Goal: Information Seeking & Learning: Check status

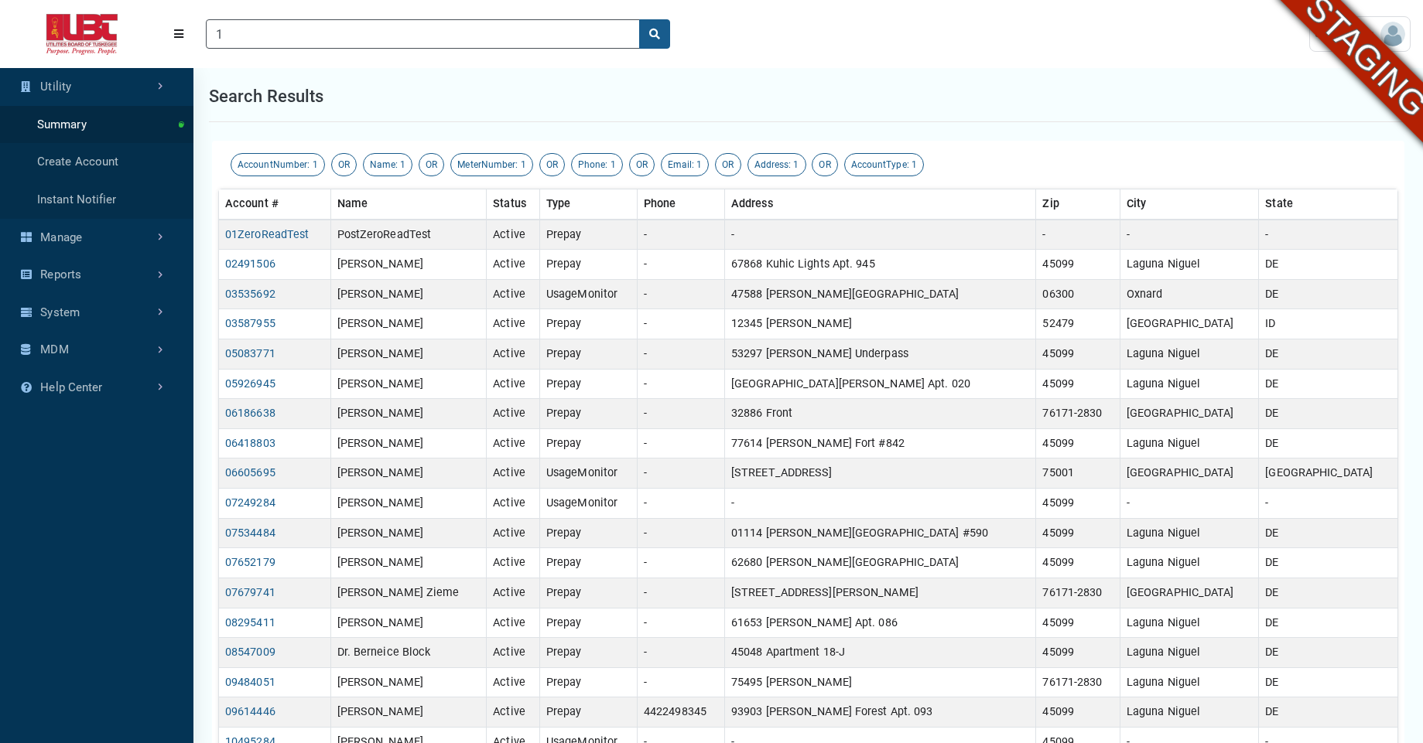
scroll to position [7, 1]
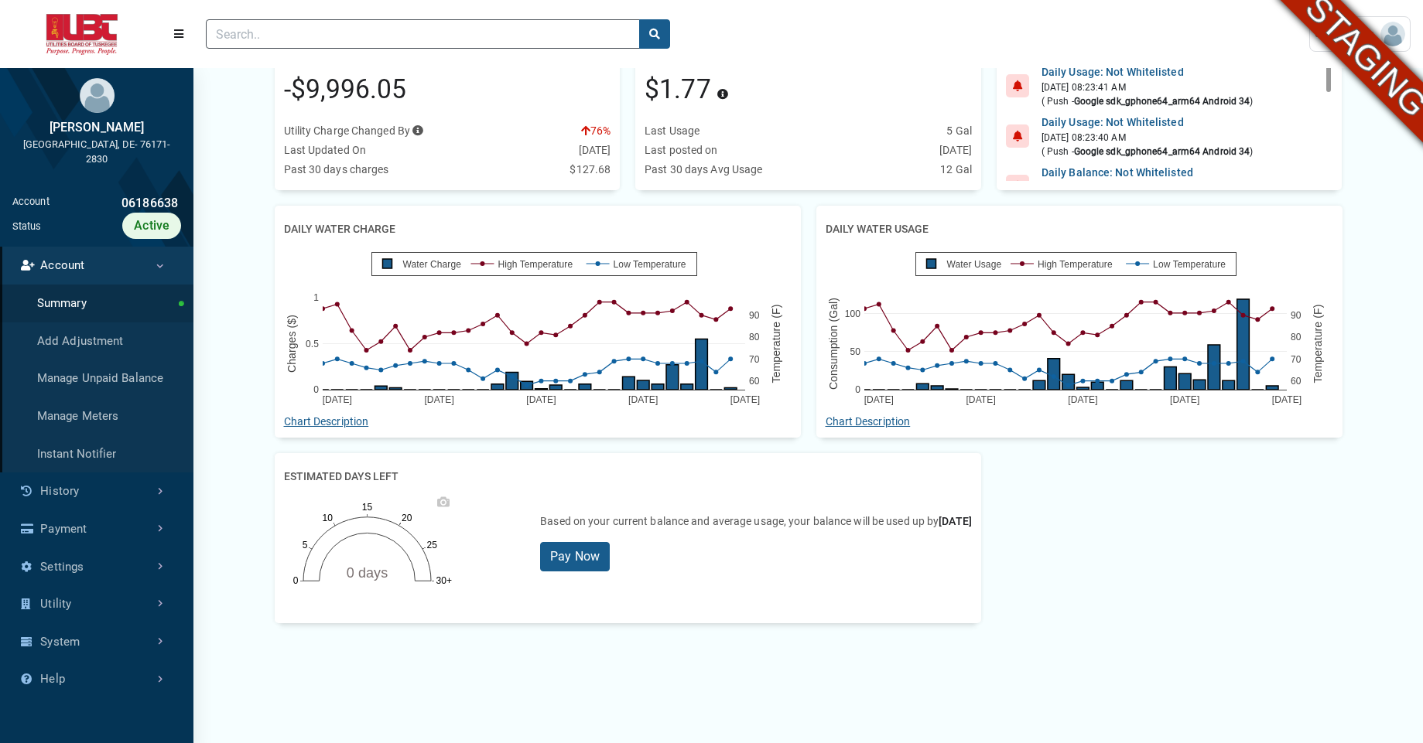
scroll to position [219, 0]
click at [836, 290] on div "Aug 24 Aug 31 Sep 07 Sep 14 Sep 21 0 50 100 60 70 80 90 Water Usage High Temper…" at bounding box center [1078, 327] width 507 height 170
click at [78, 504] on link "History" at bounding box center [96, 492] width 193 height 38
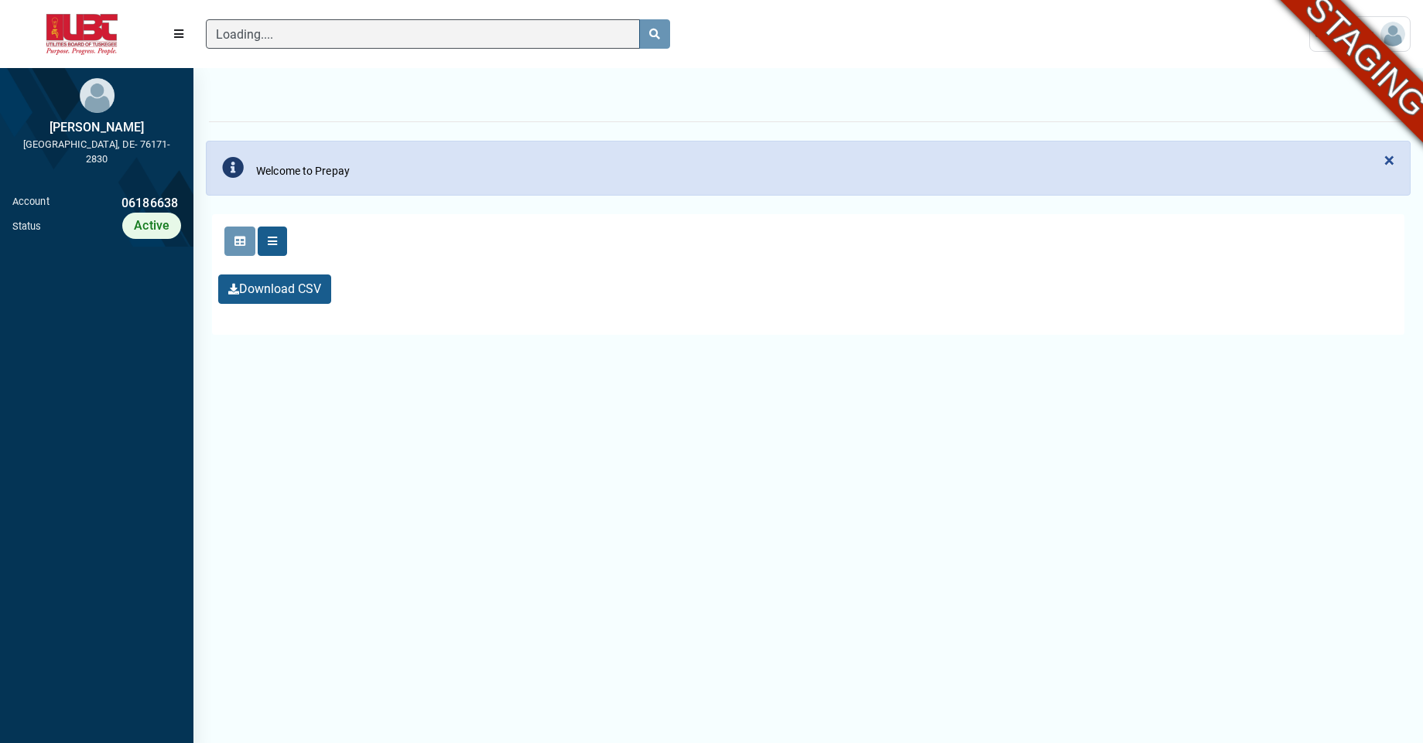
scroll to position [7, 1]
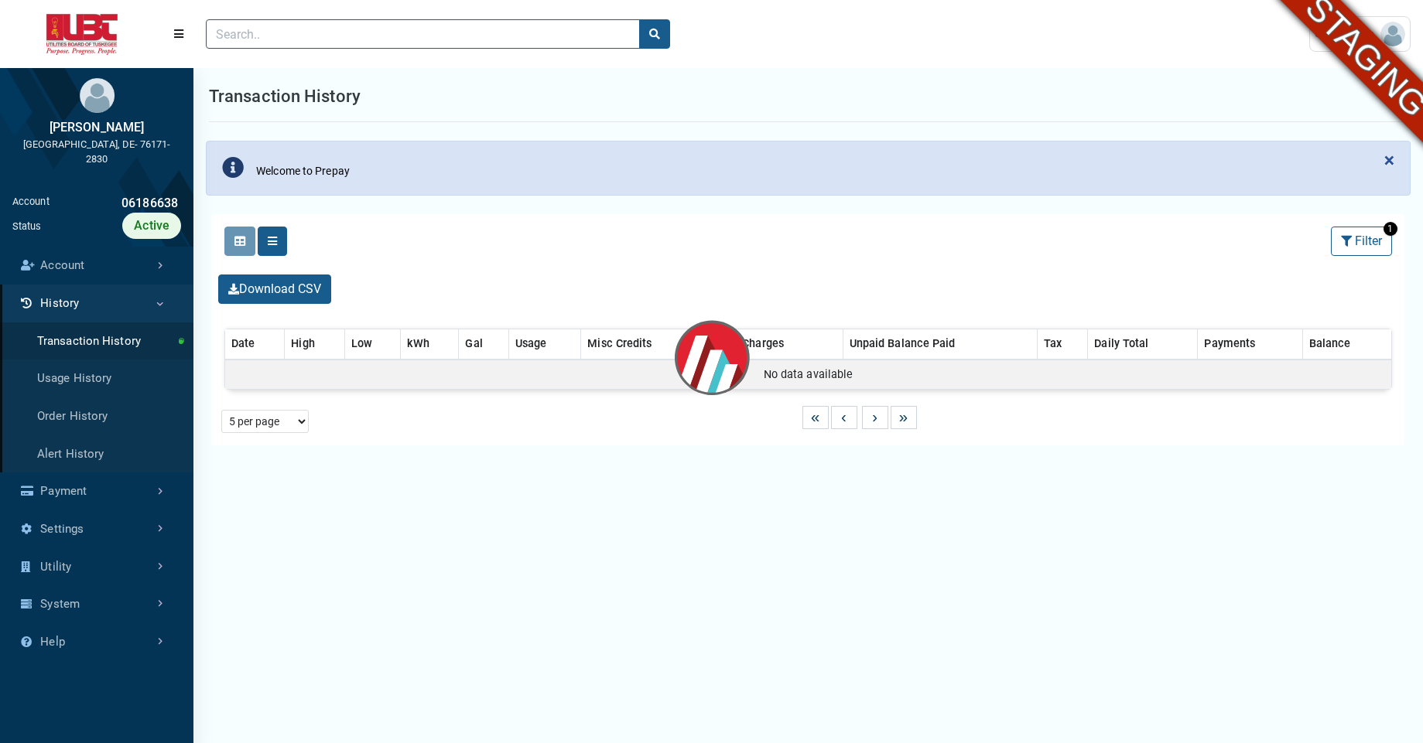
select select "25 per page"
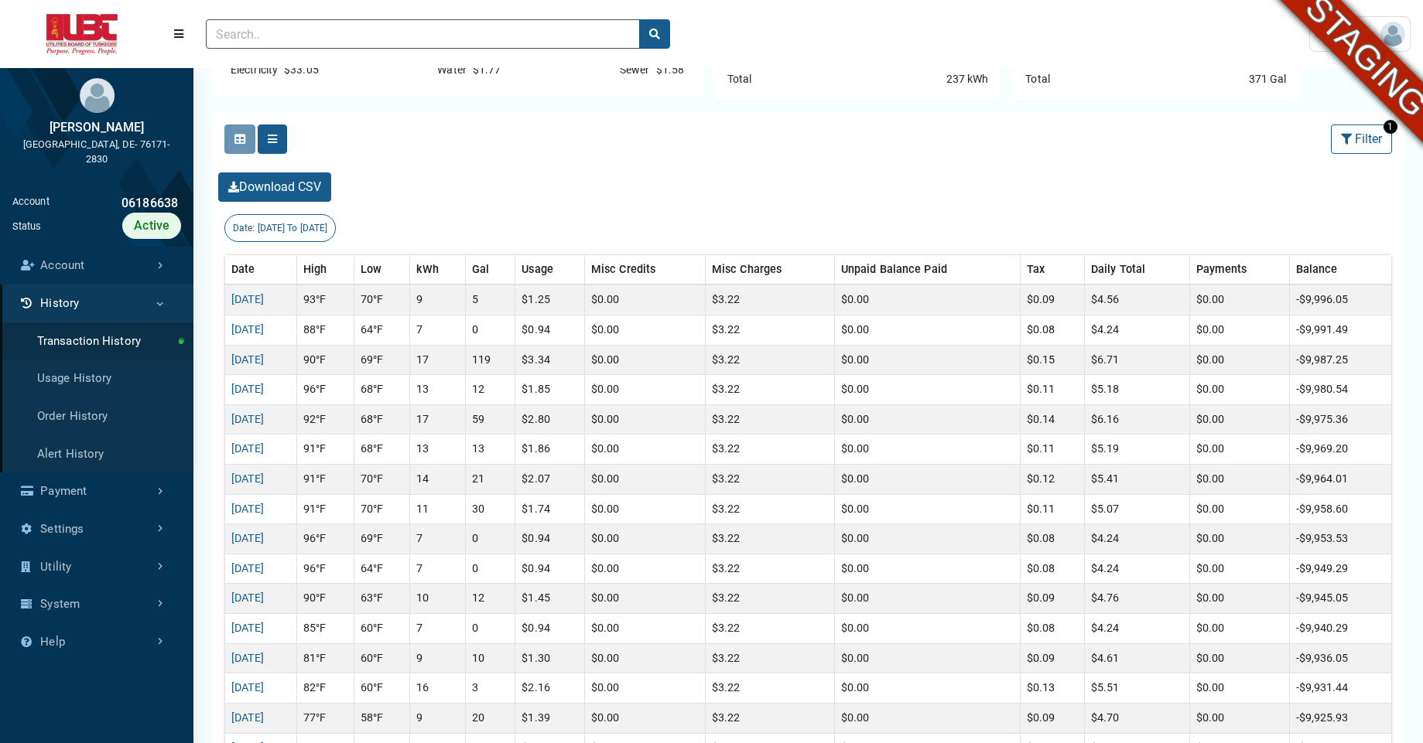
scroll to position [292, 0]
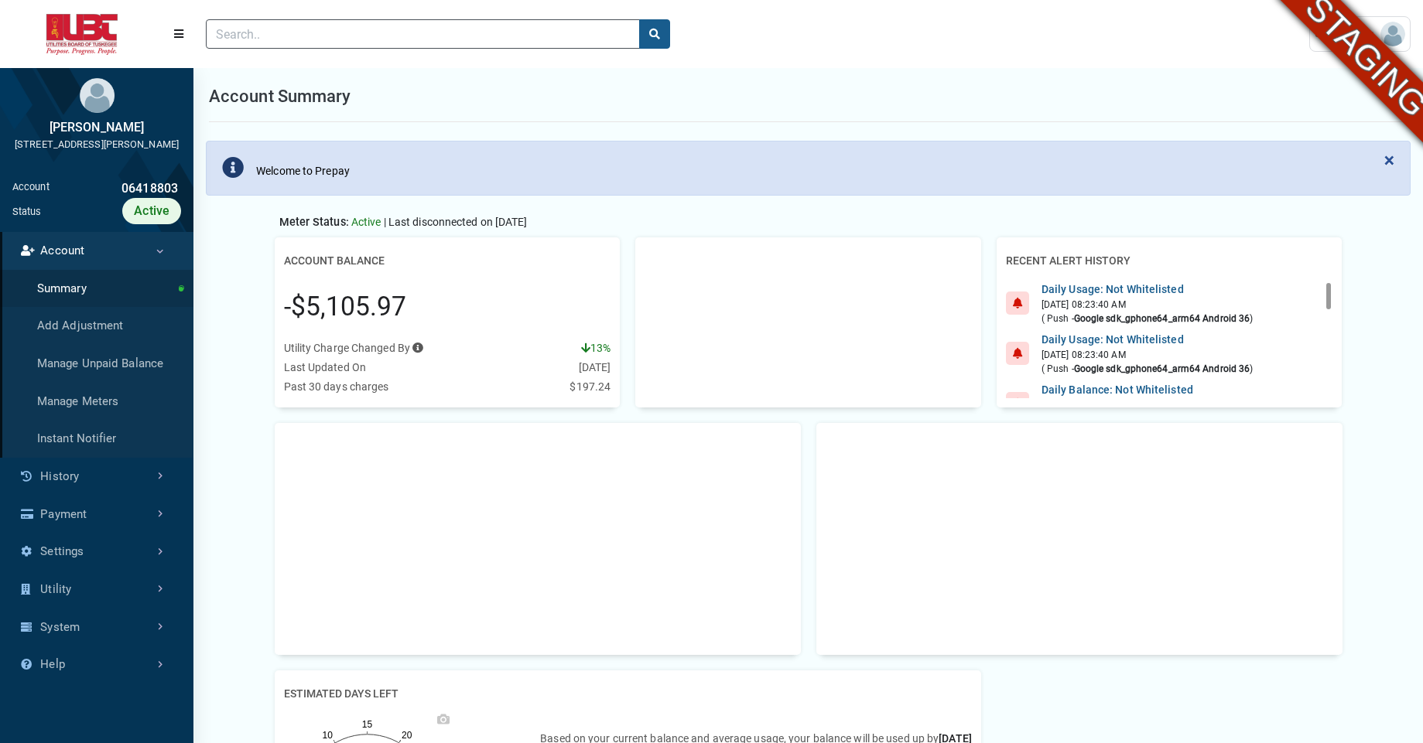
scroll to position [7, 1]
click at [949, 115] on div "Account Summary" at bounding box center [808, 96] width 1198 height 51
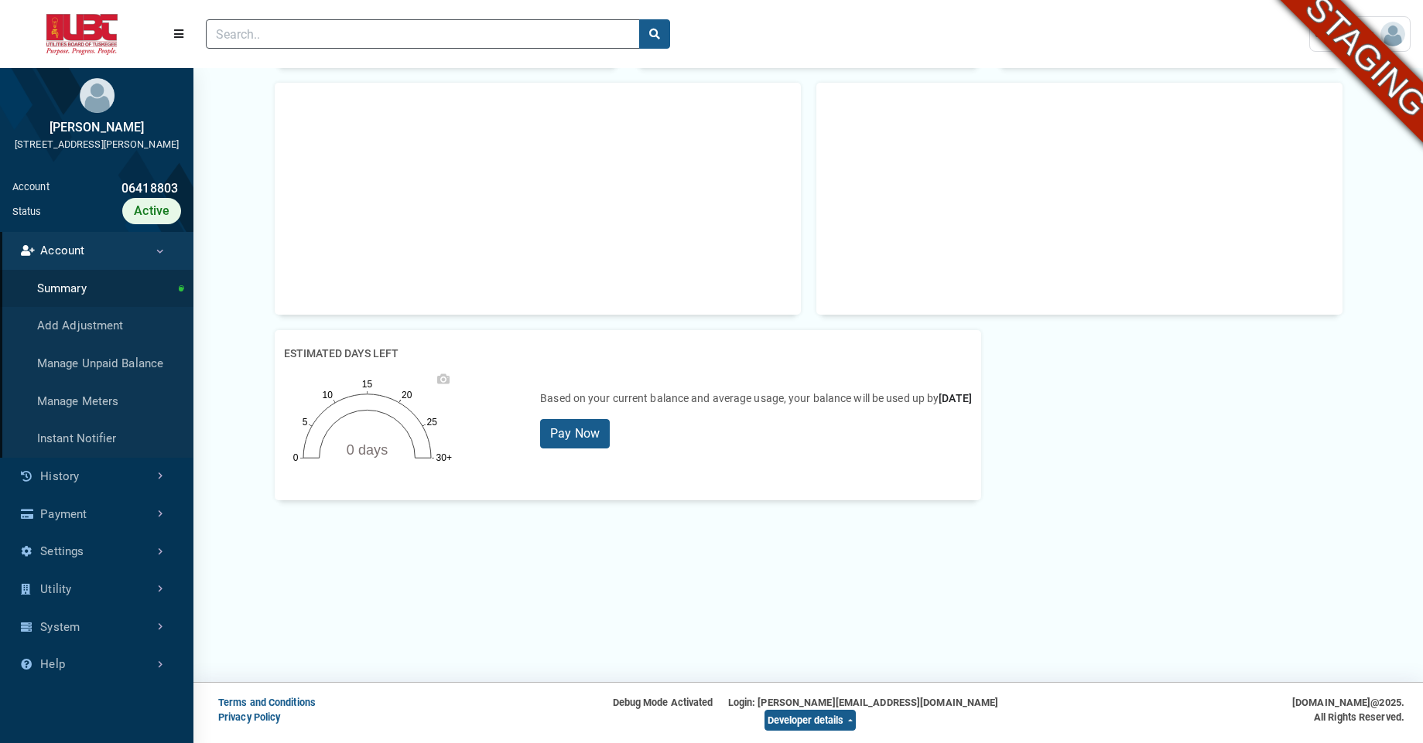
scroll to position [0, 0]
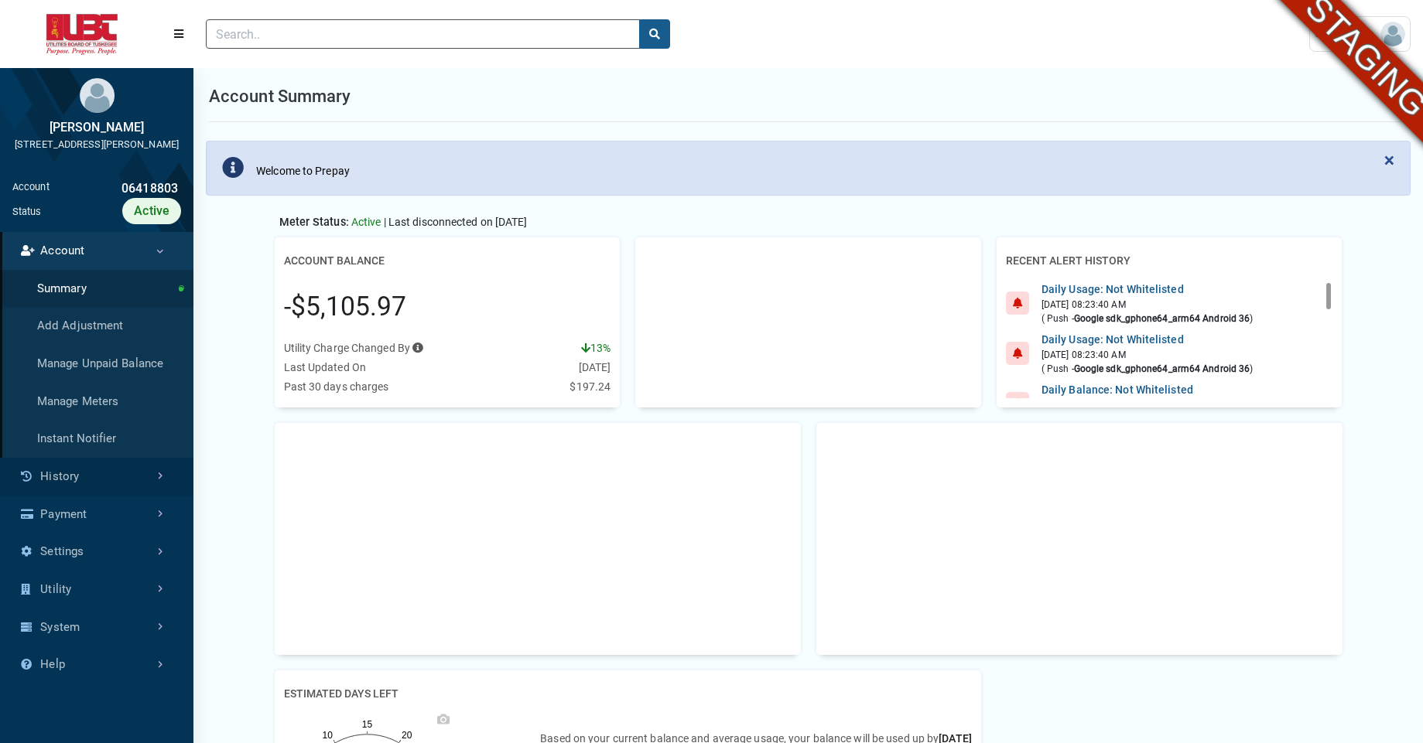
click at [150, 489] on link "History" at bounding box center [96, 477] width 193 height 38
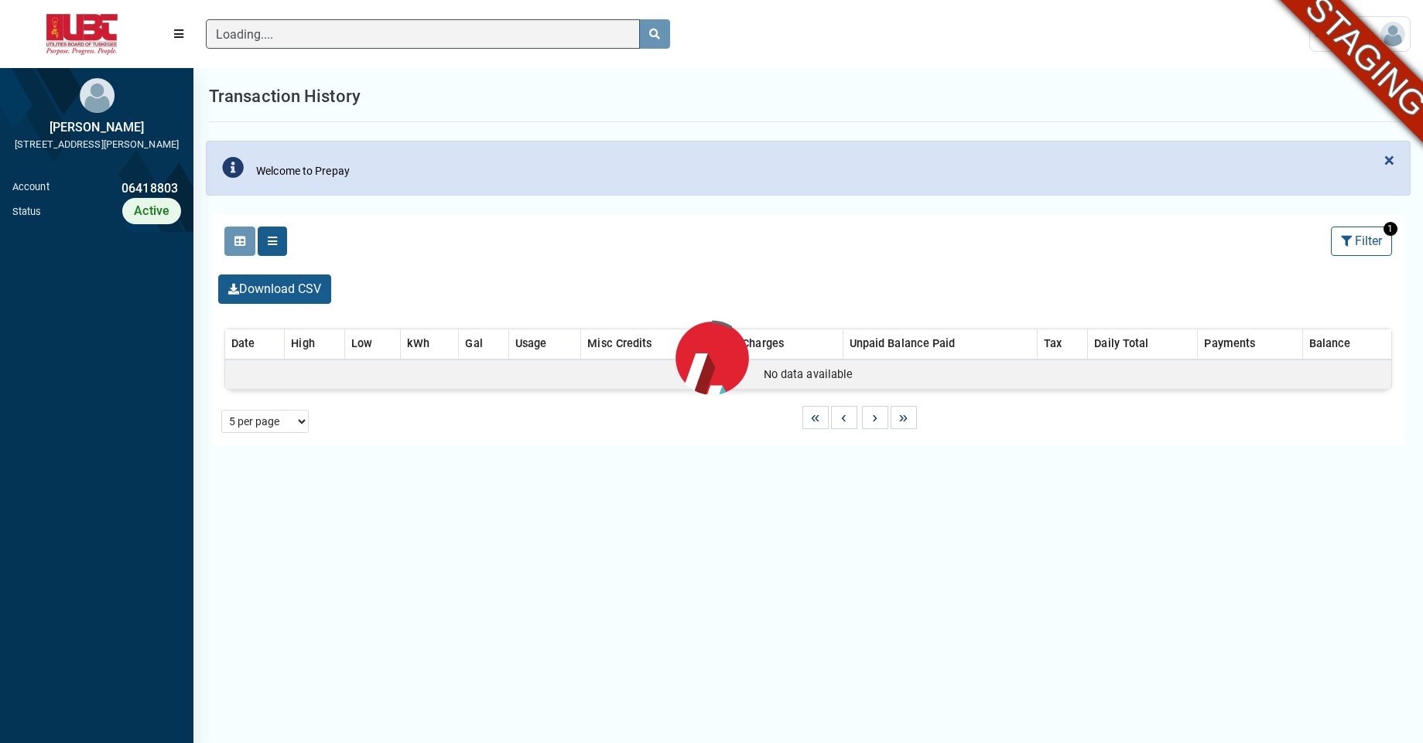
scroll to position [7, 1]
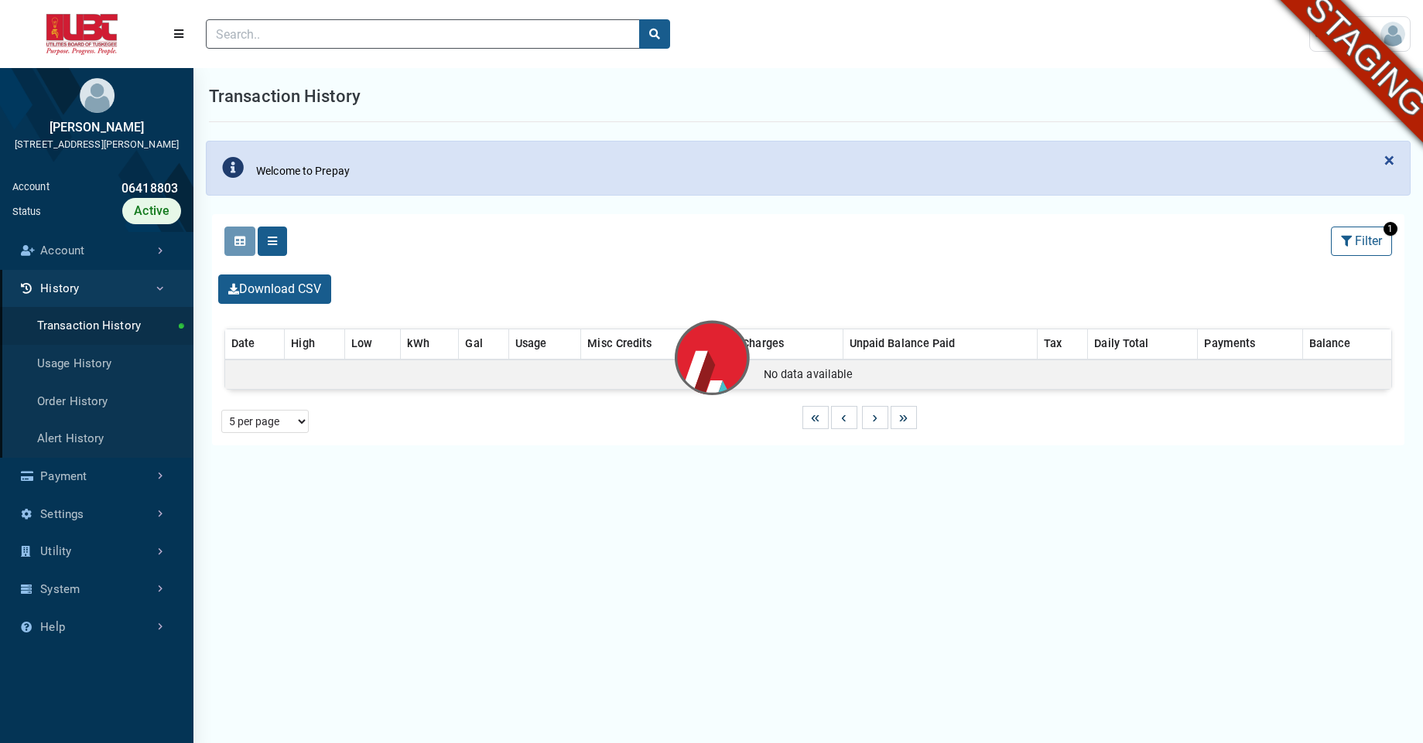
select select "25 per page"
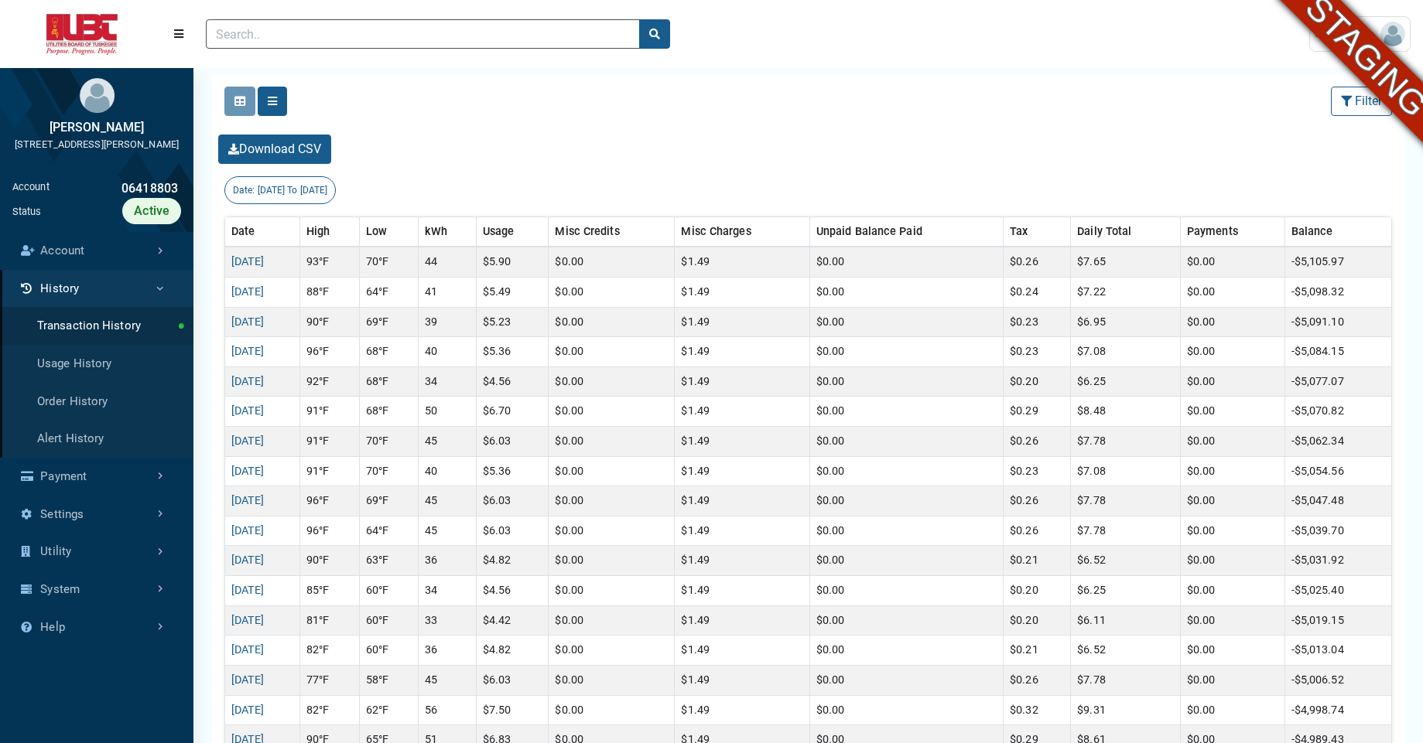
scroll to position [333, 0]
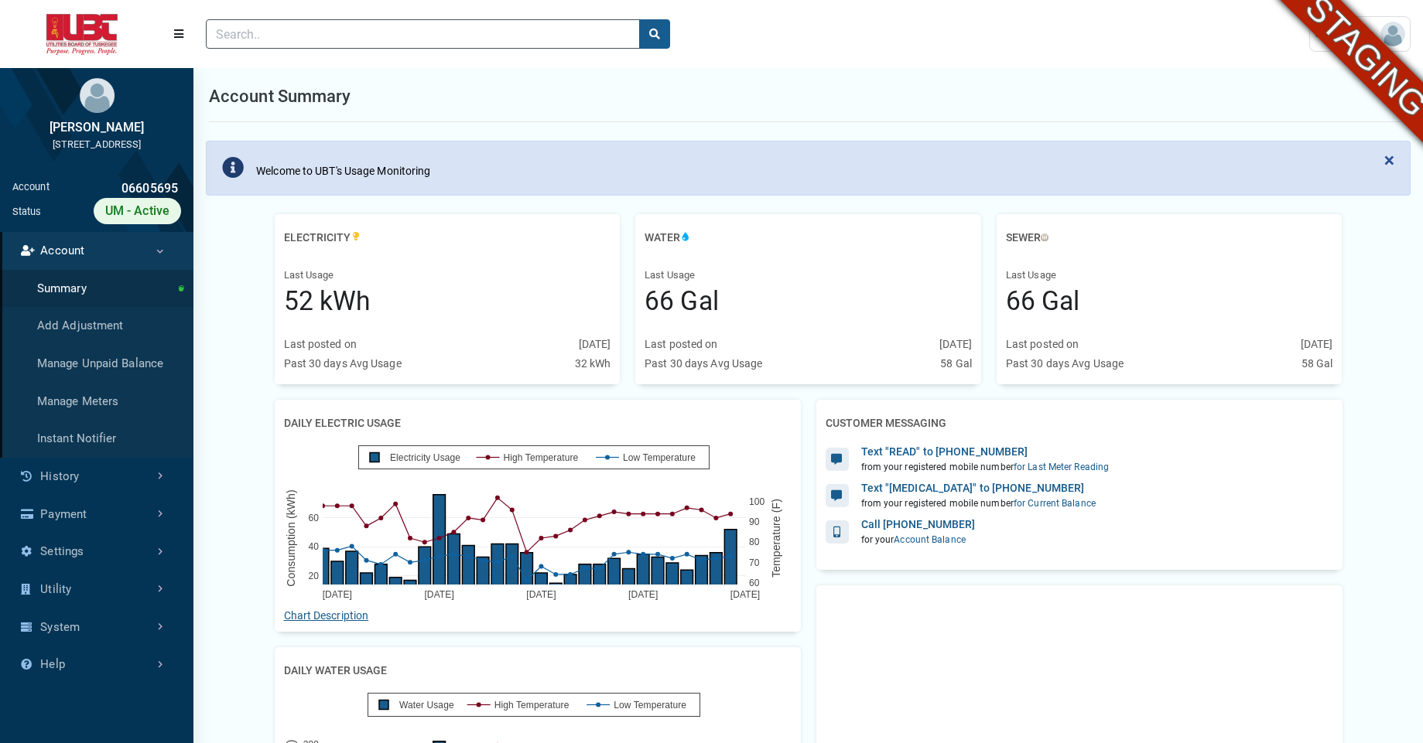
scroll to position [7, 1]
click at [139, 477] on link "History" at bounding box center [96, 477] width 193 height 38
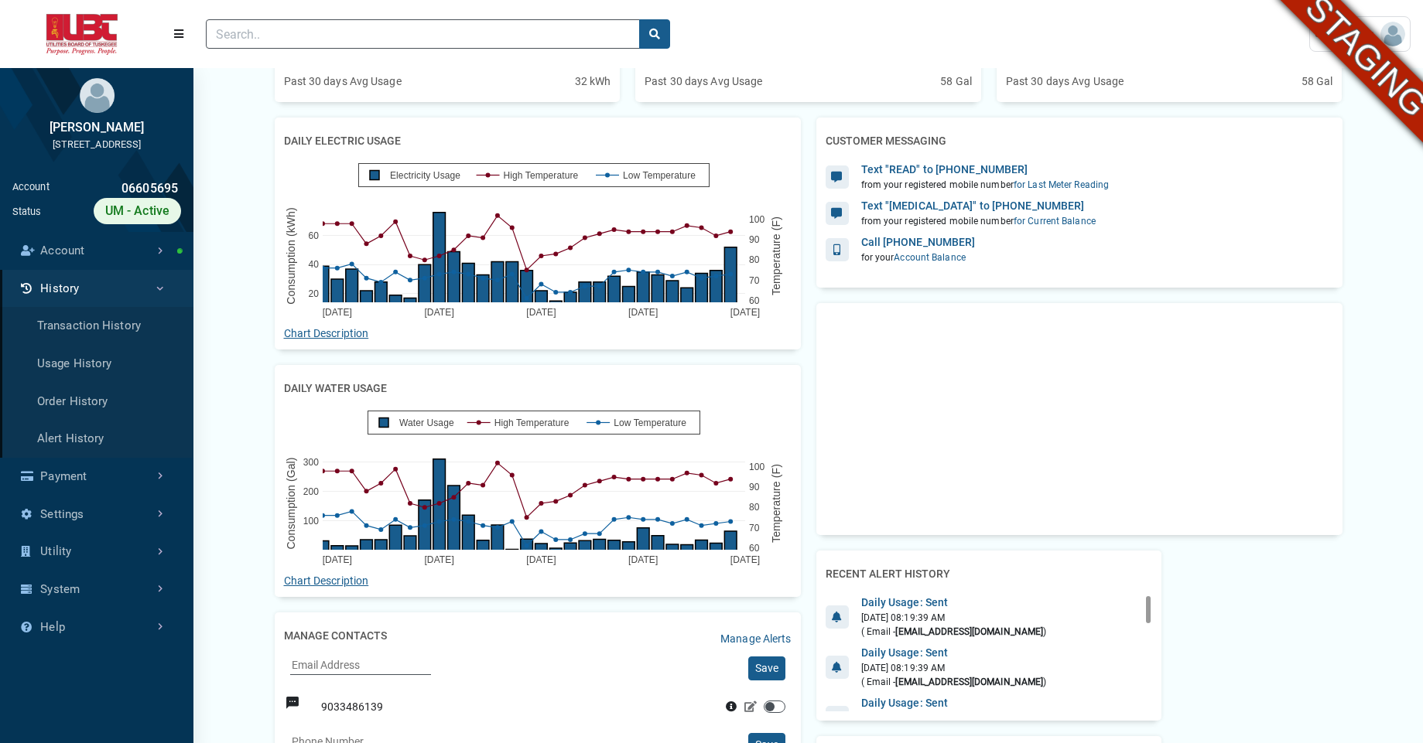
scroll to position [299, 0]
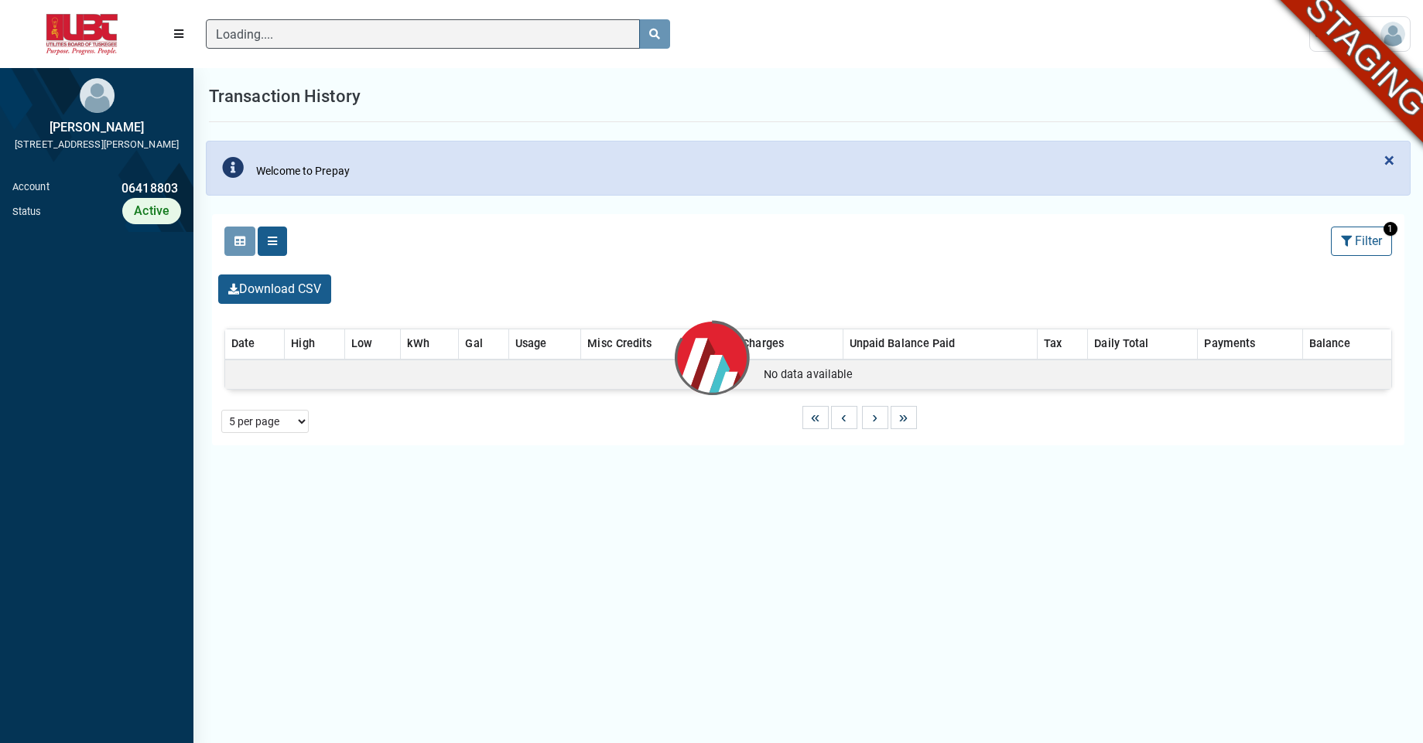
scroll to position [4, 1]
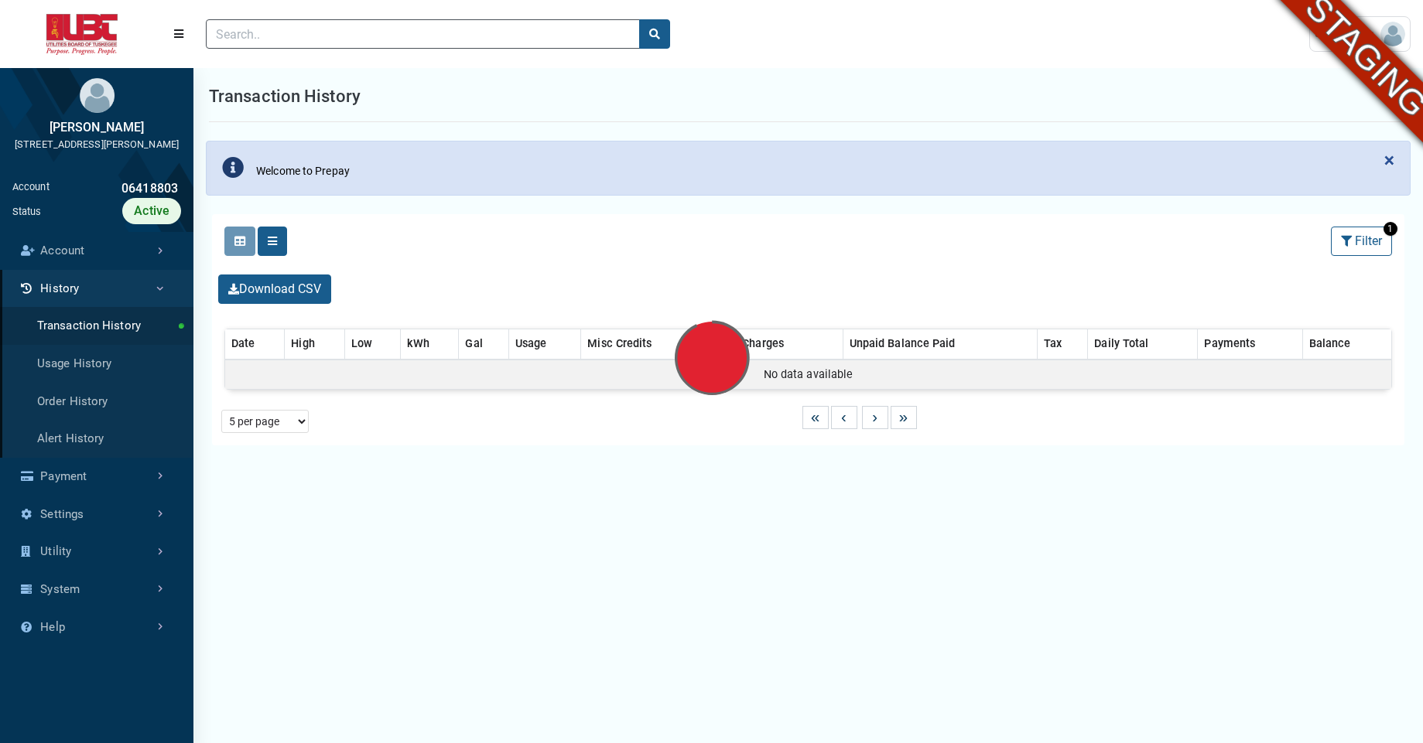
select select "25 per page"
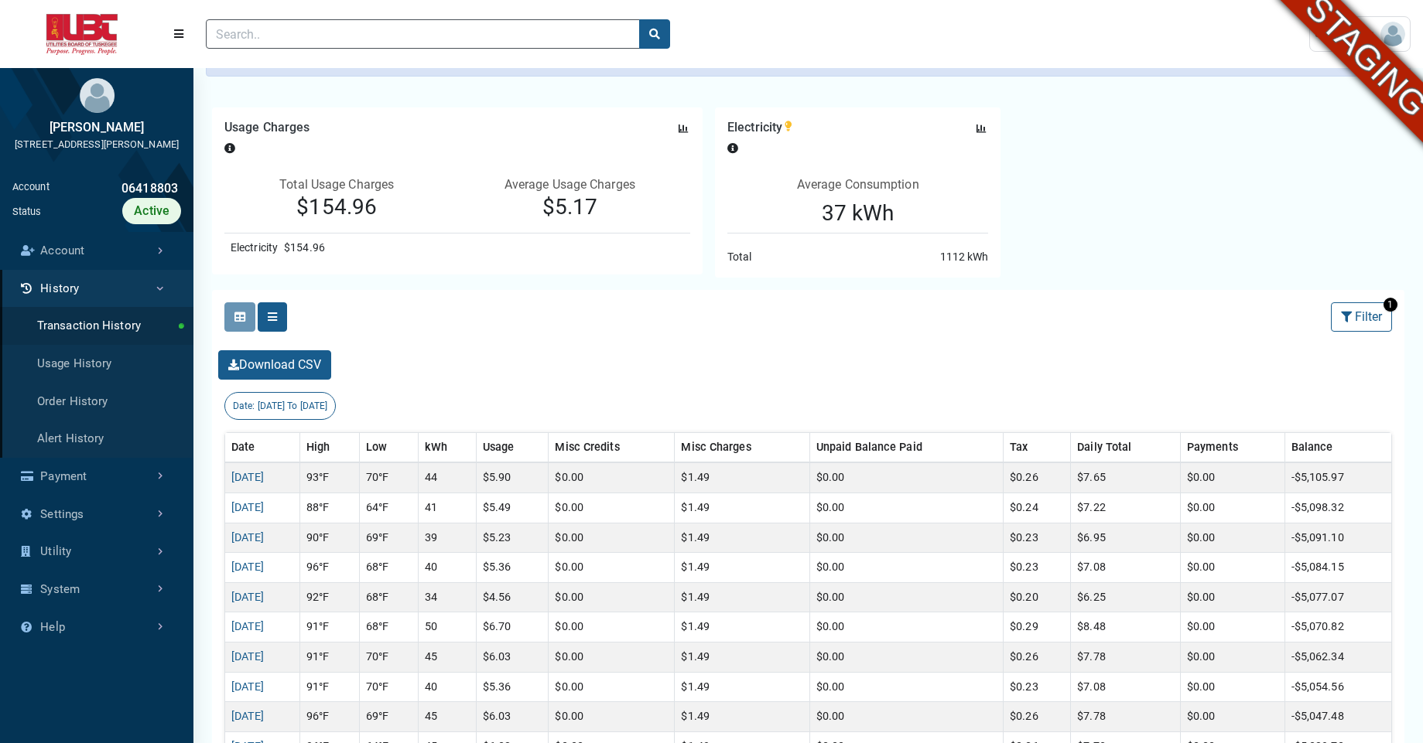
scroll to position [115, 0]
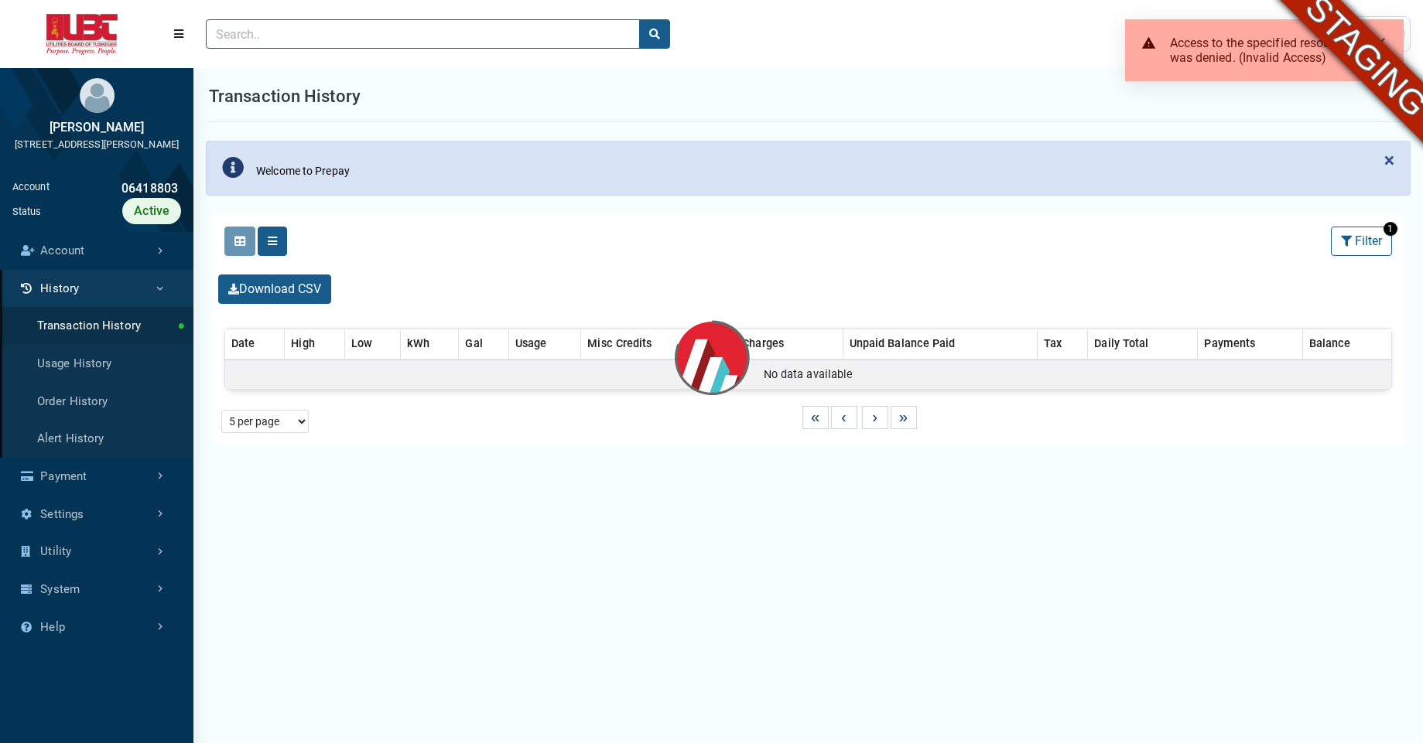
click at [114, 383] on link "Usage History" at bounding box center [96, 364] width 193 height 38
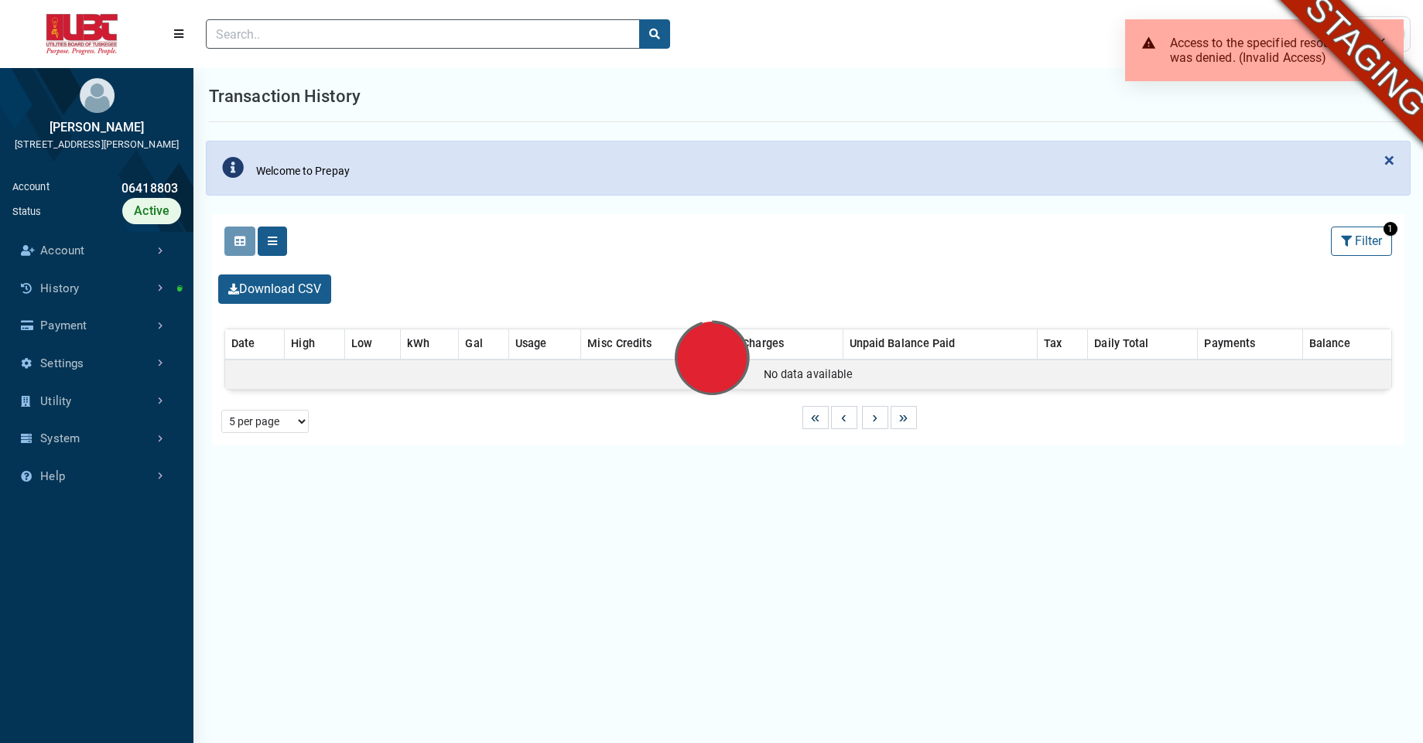
select select "25 per page"
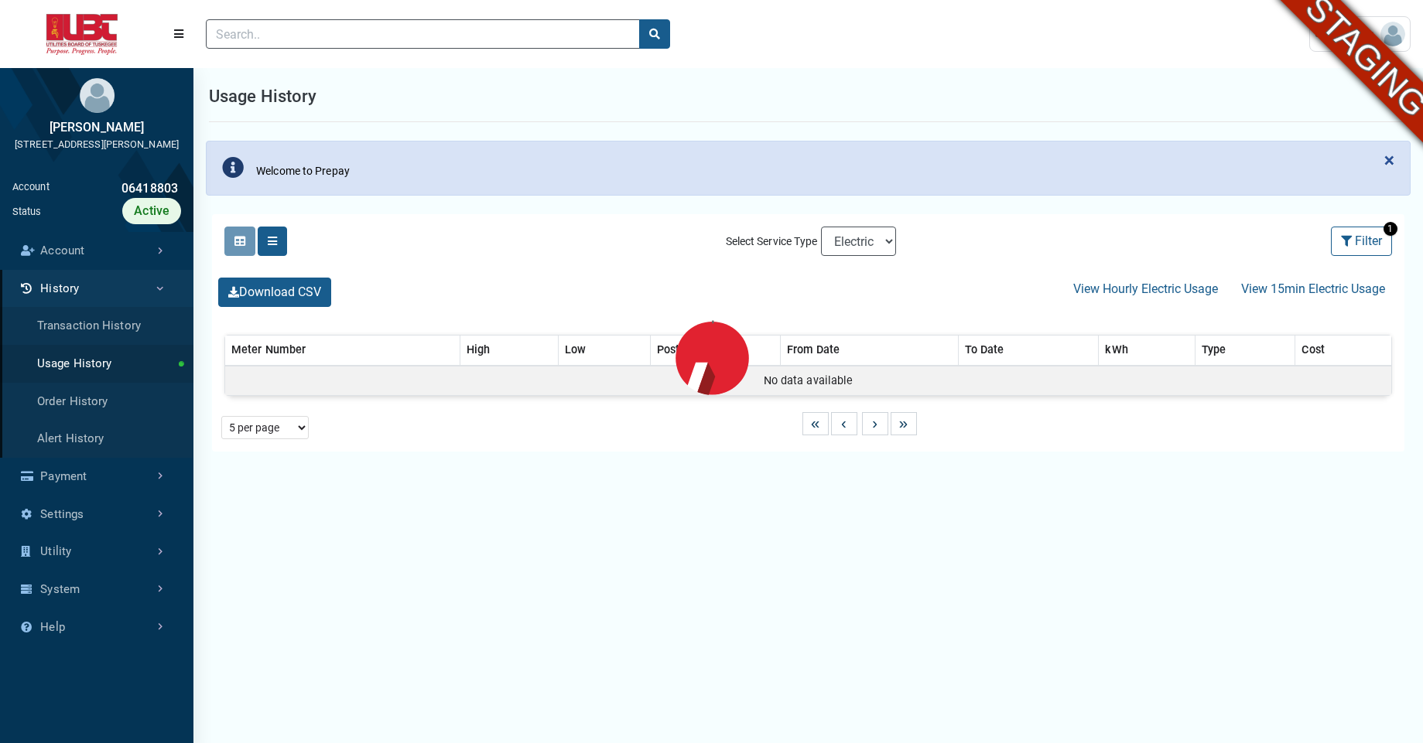
select select "25 per page"
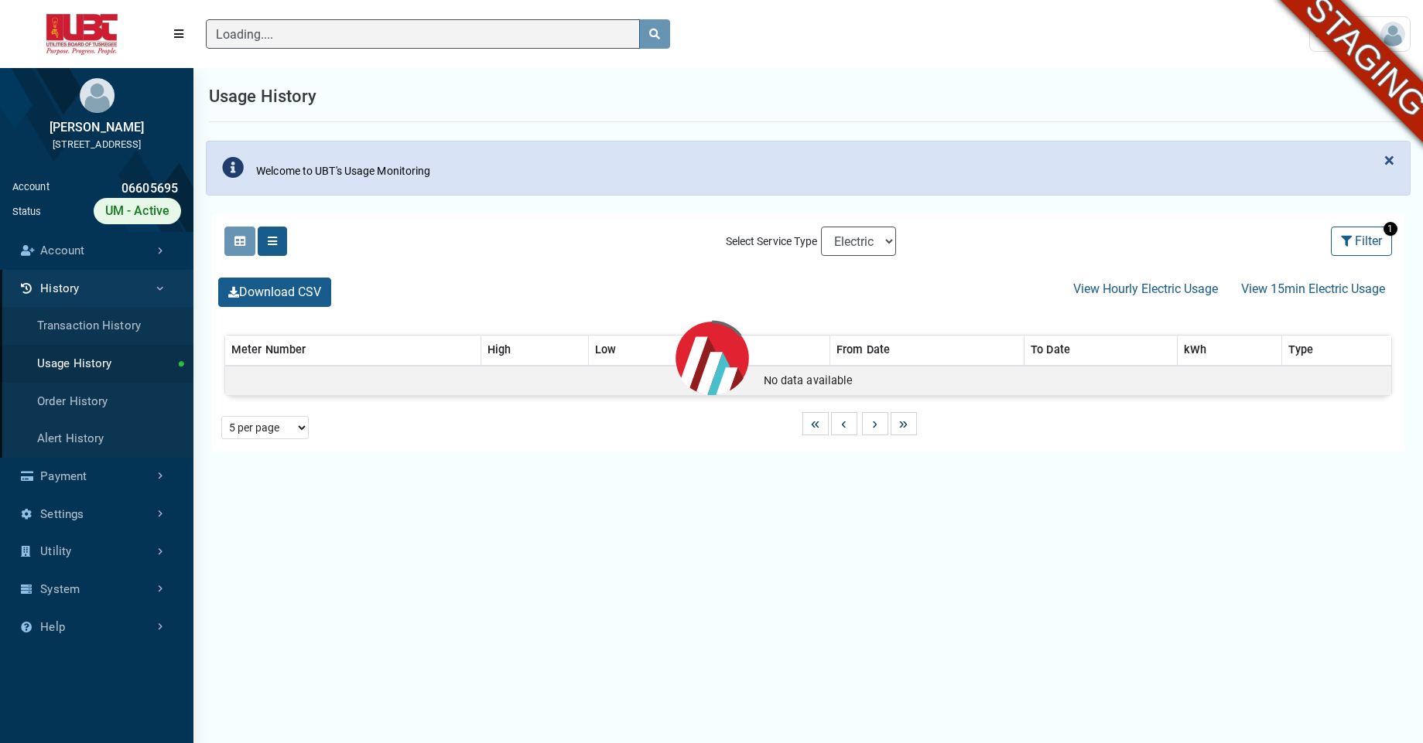
scroll to position [5, 1]
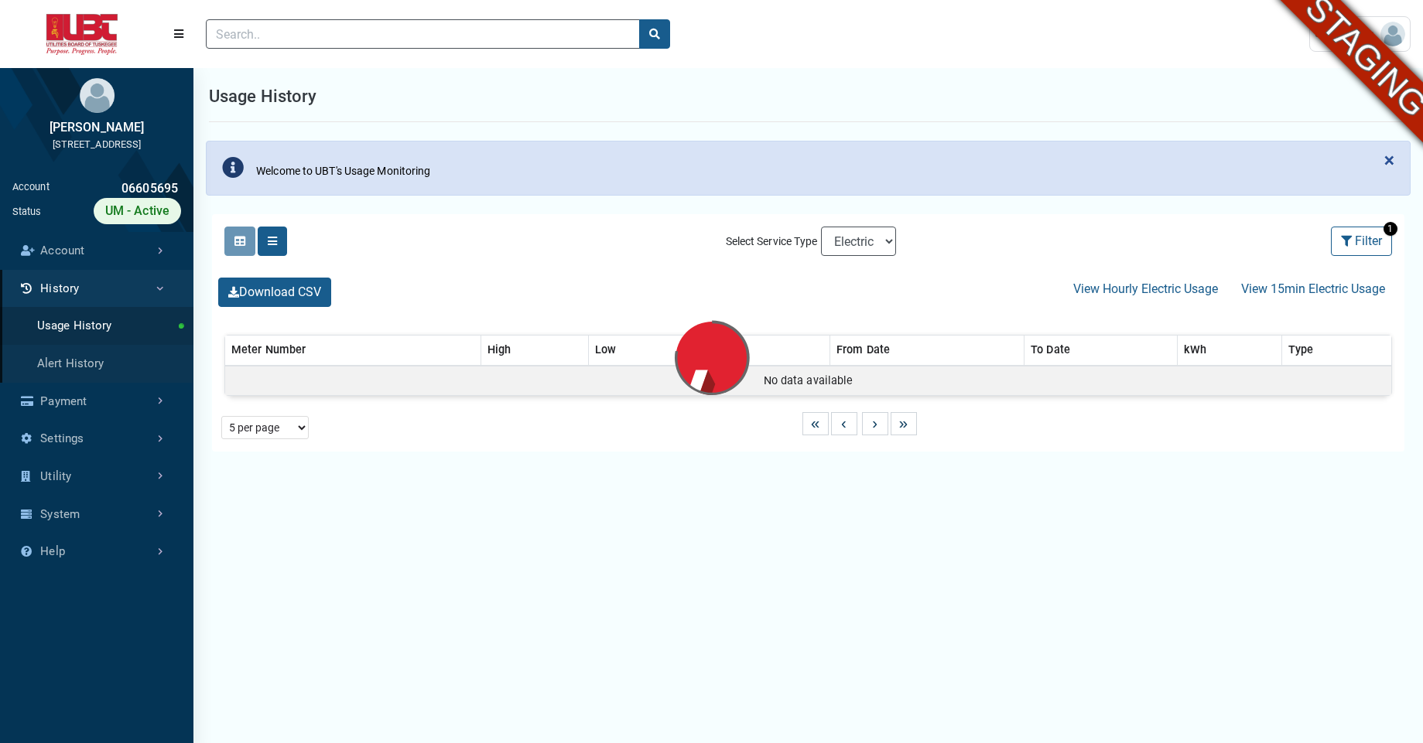
select select "25 per page"
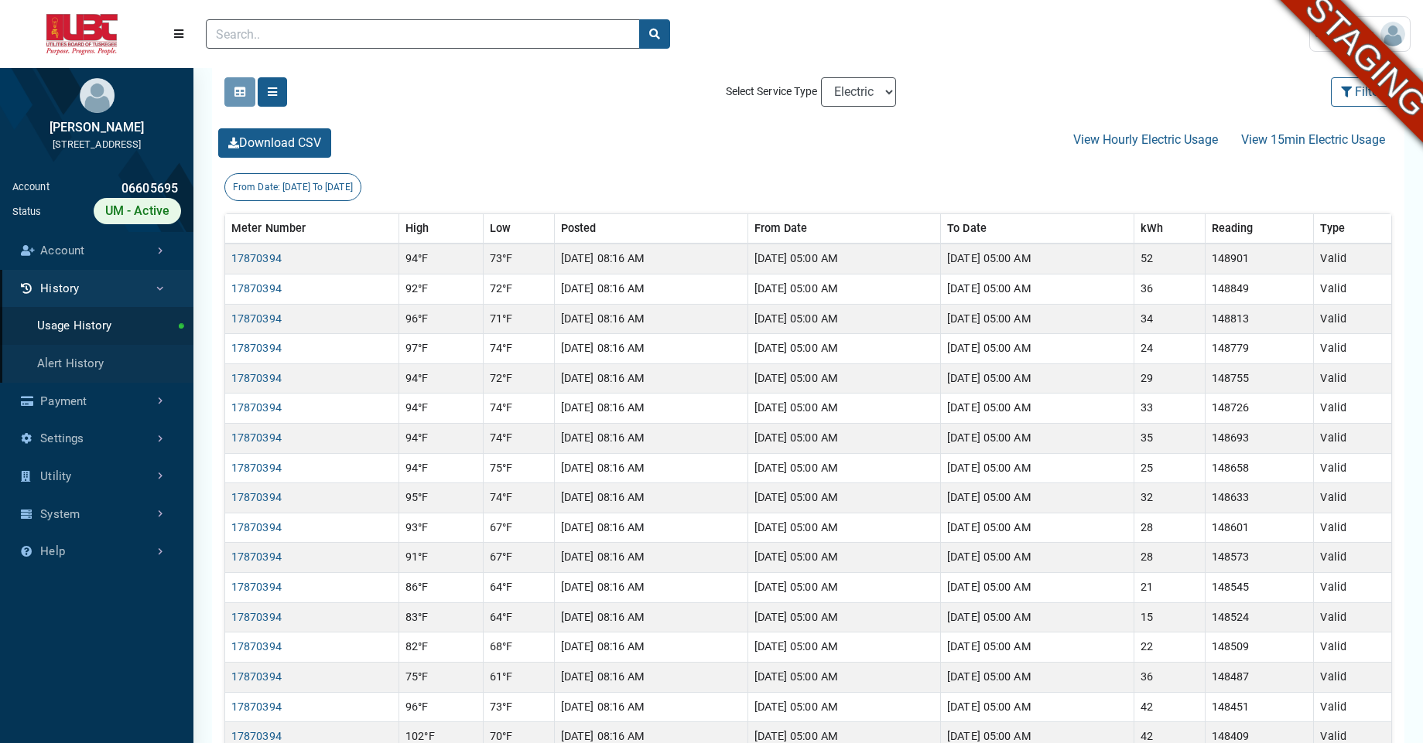
scroll to position [294, 0]
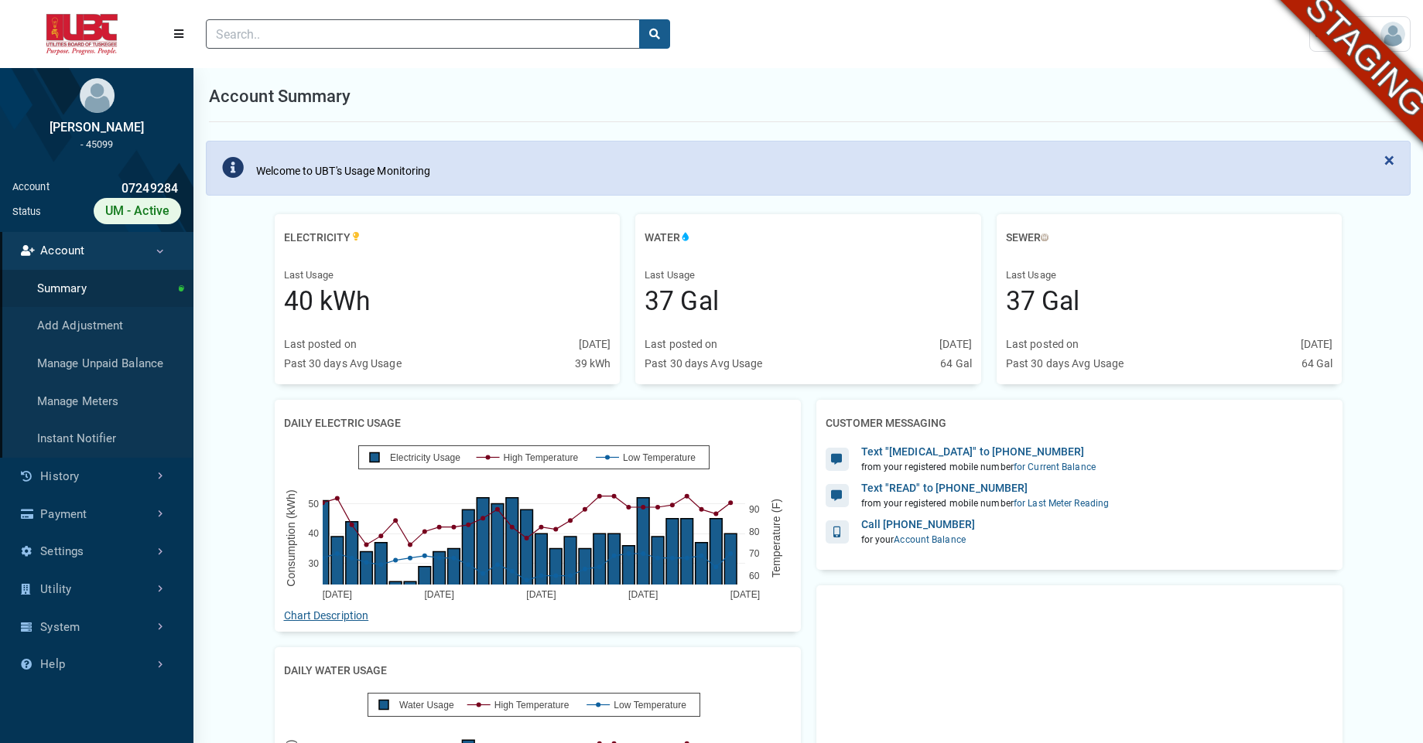
scroll to position [5, 1]
click at [76, 477] on link "History" at bounding box center [96, 477] width 193 height 38
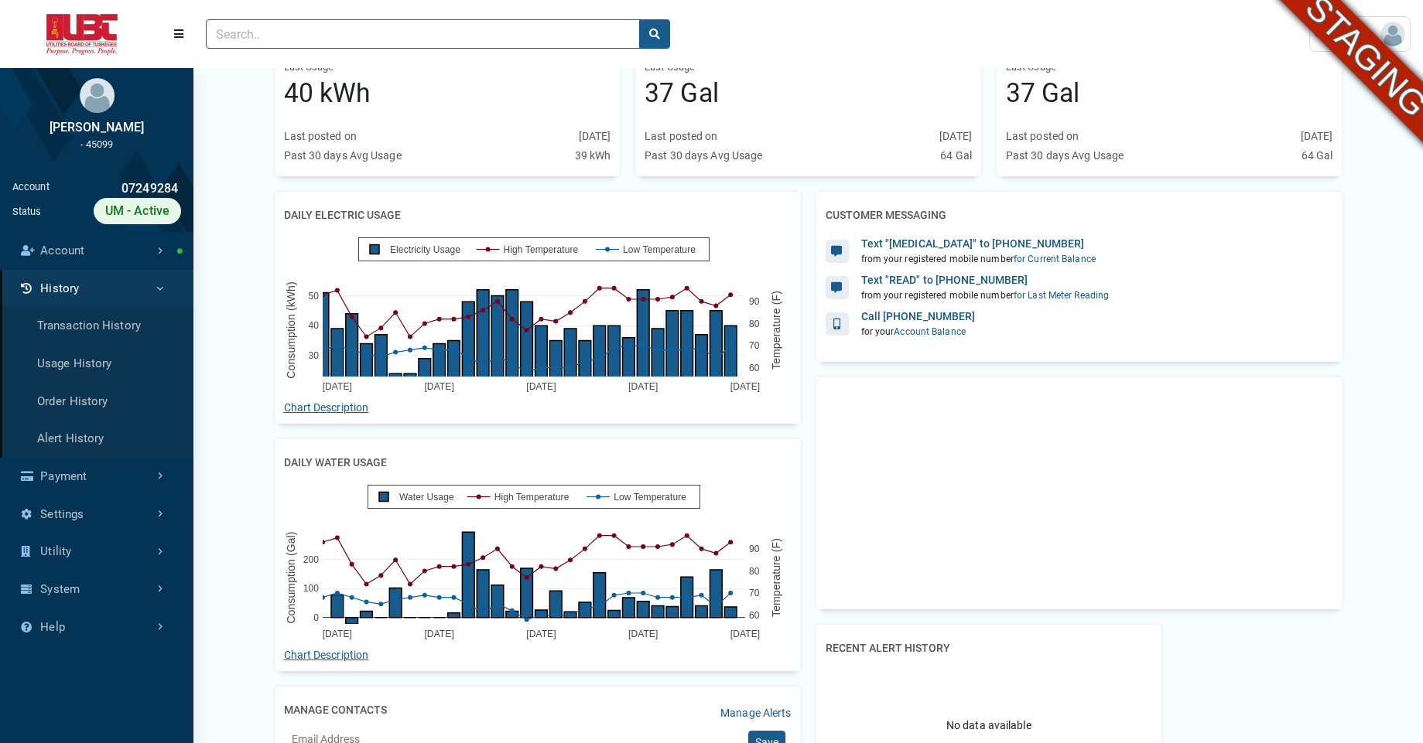
scroll to position [217, 0]
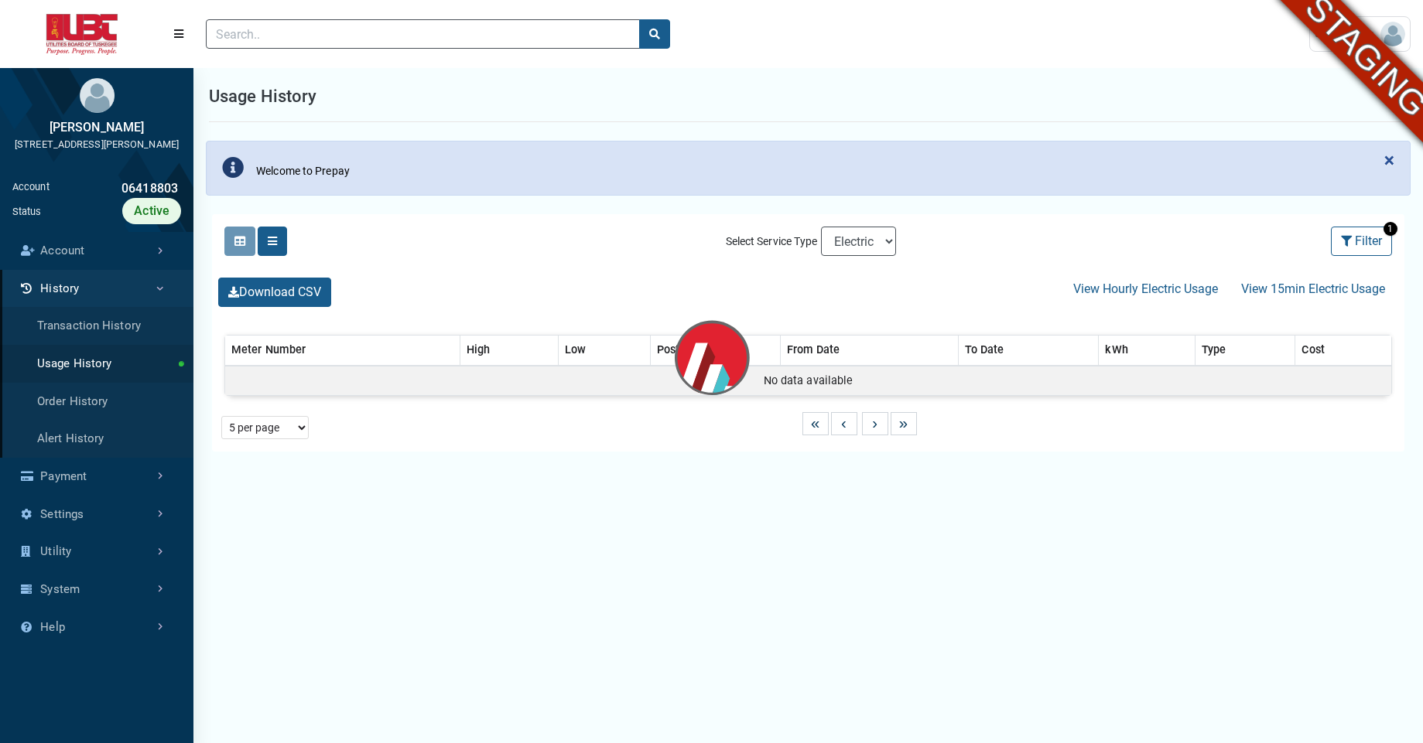
select select "25 per page"
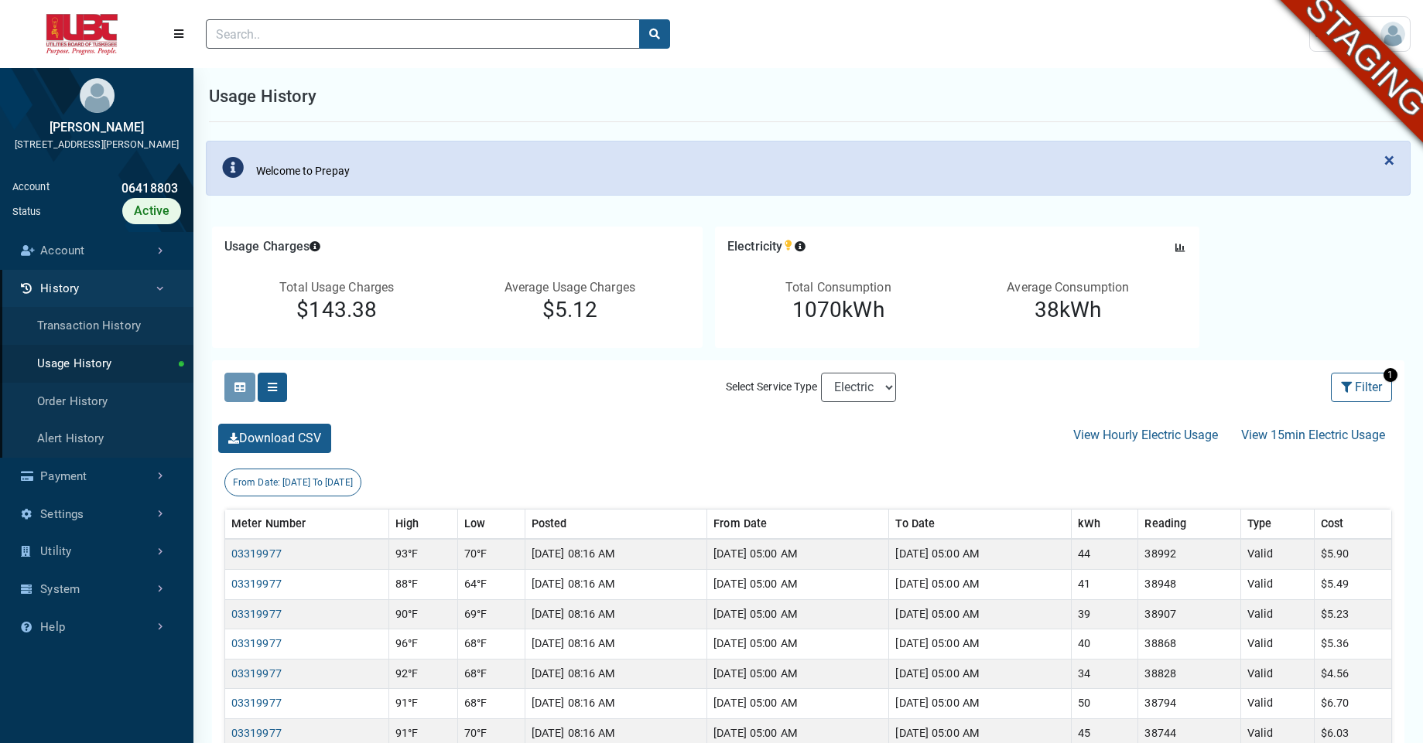
scroll to position [4, 1]
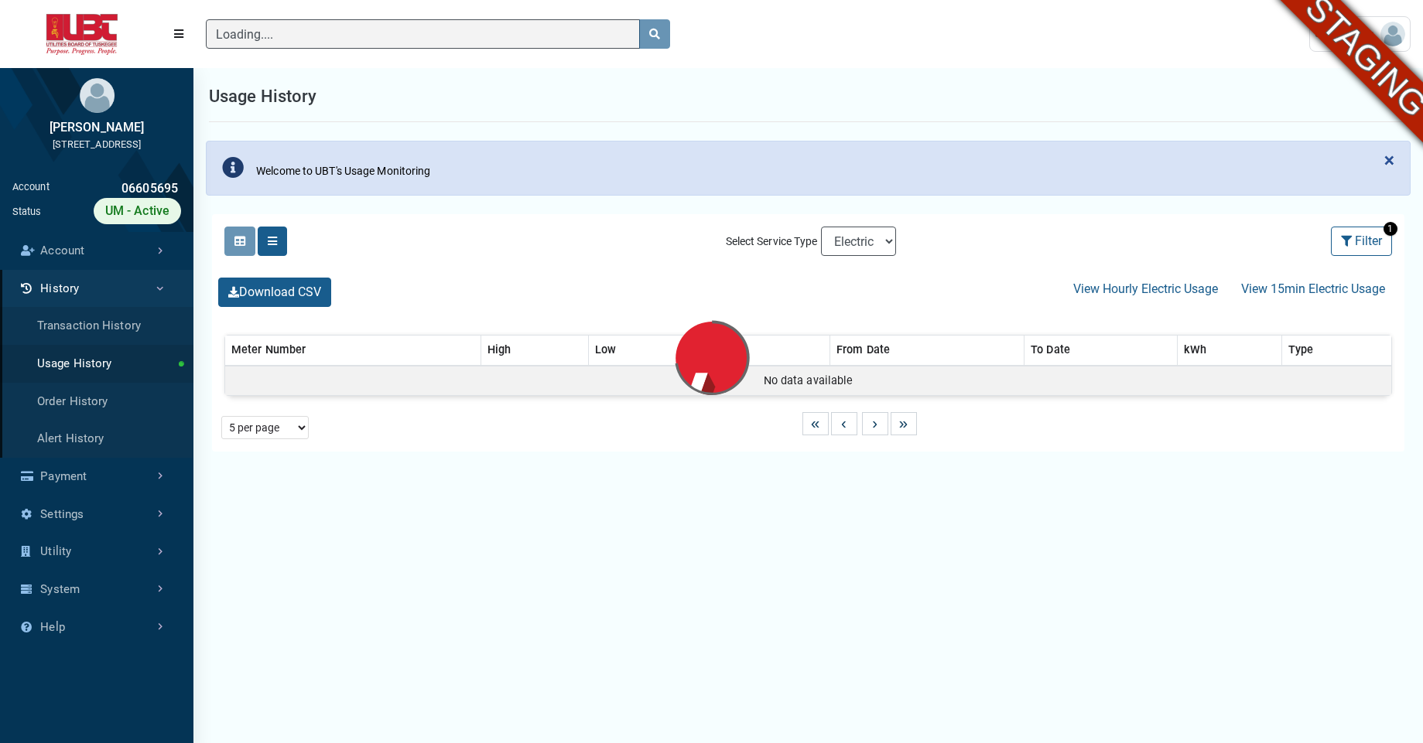
scroll to position [5, 1]
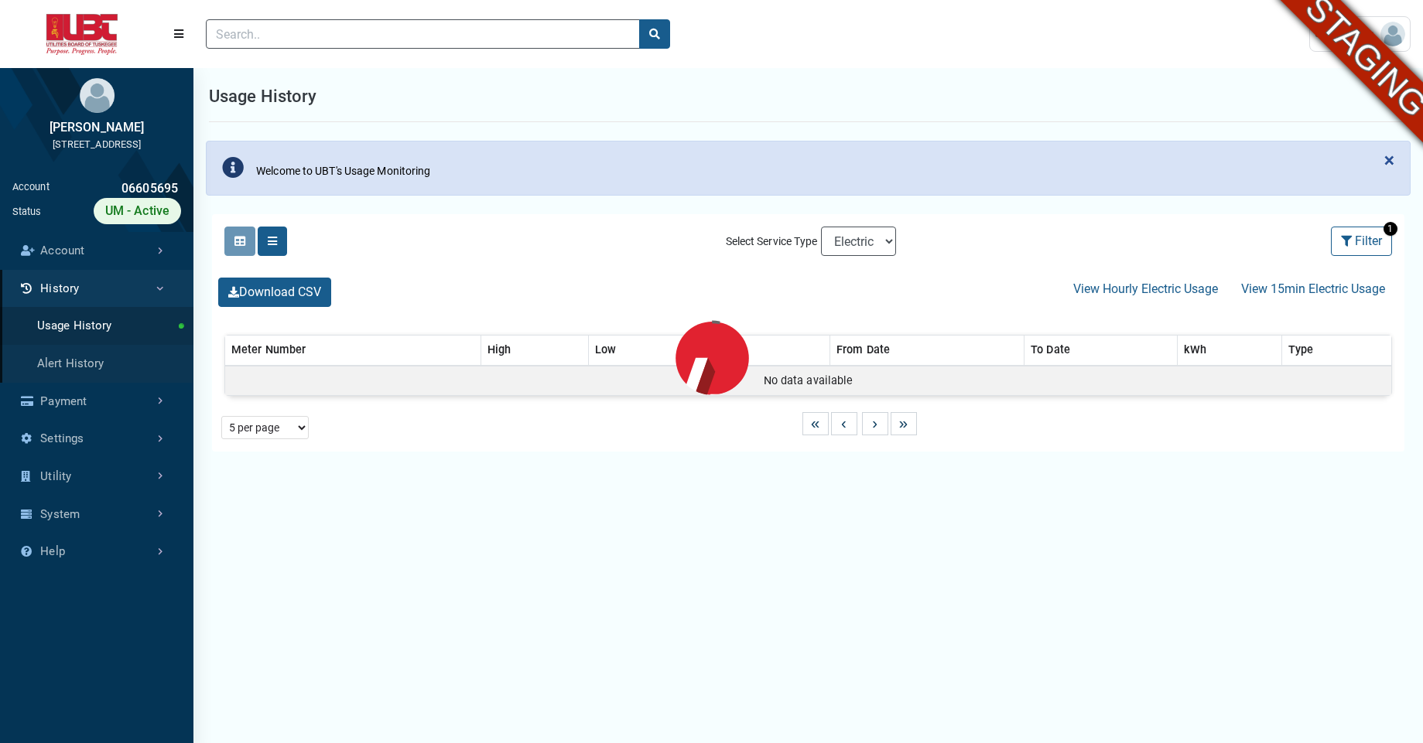
select select "25 per page"
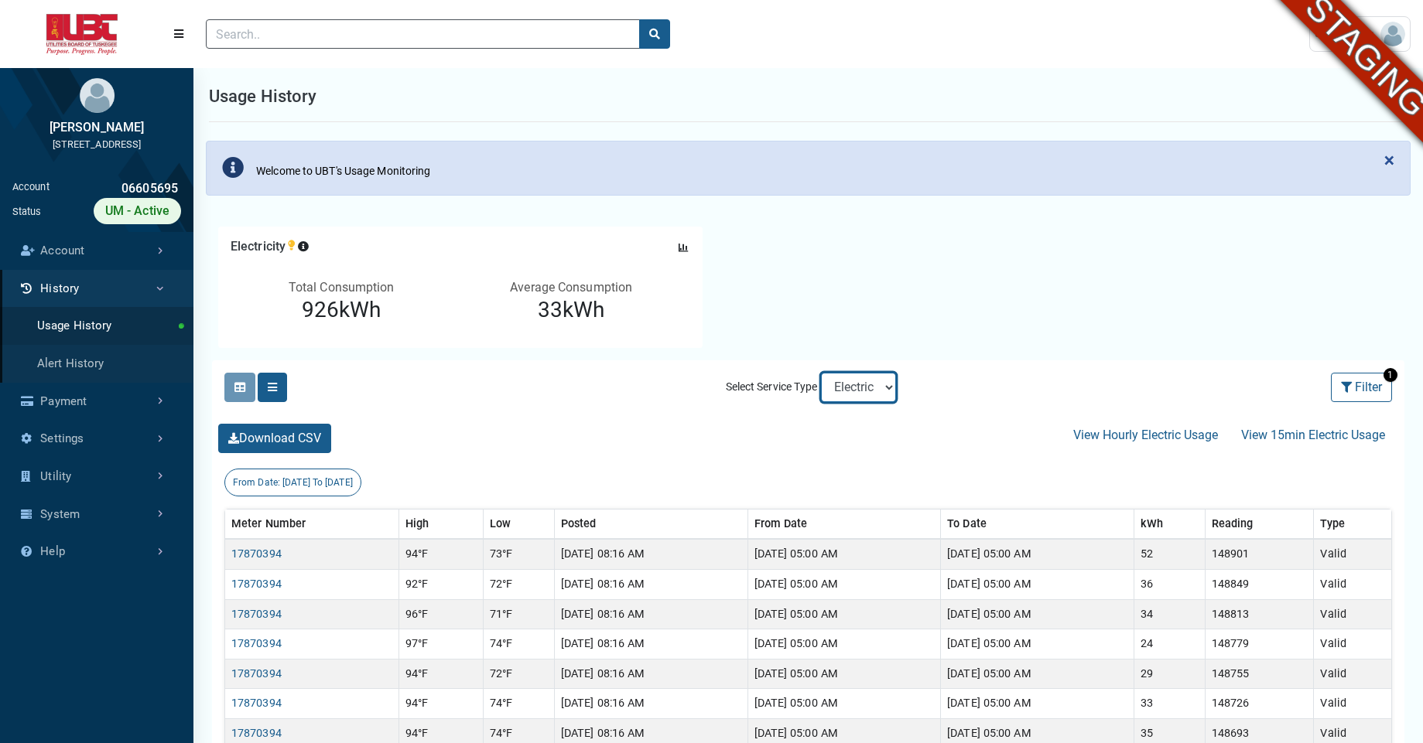
select select "Water"
click at [821, 373] on select "Electric Sewer Water" at bounding box center [858, 387] width 75 height 29
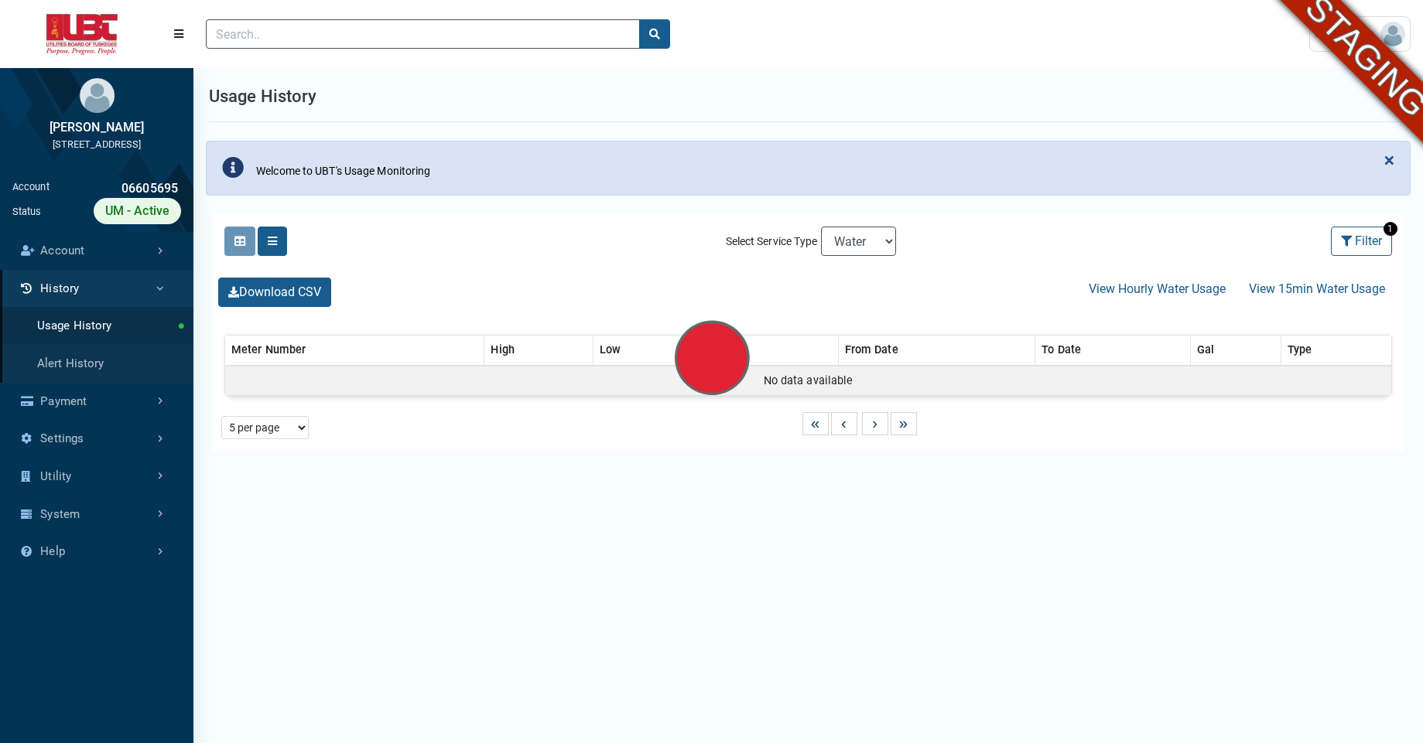
select select "25 per page"
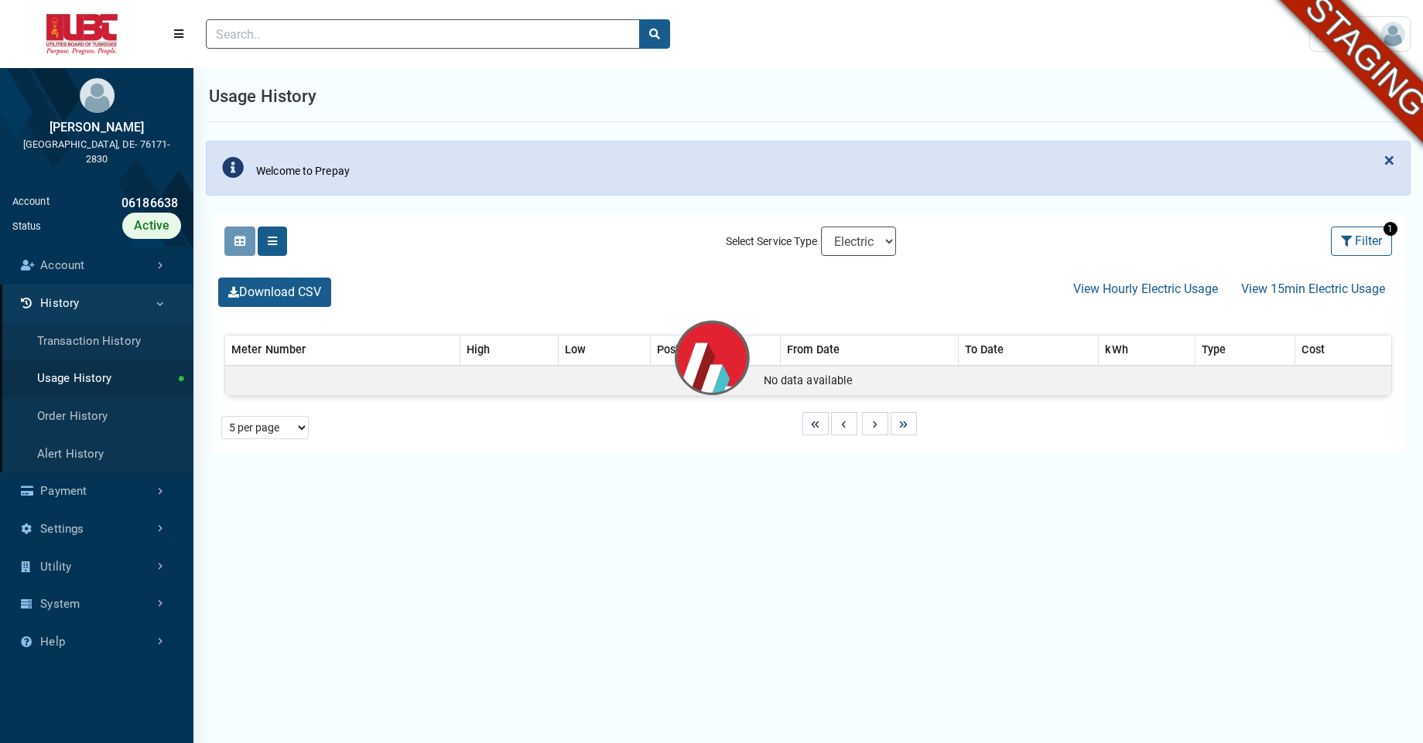
select select "25 per page"
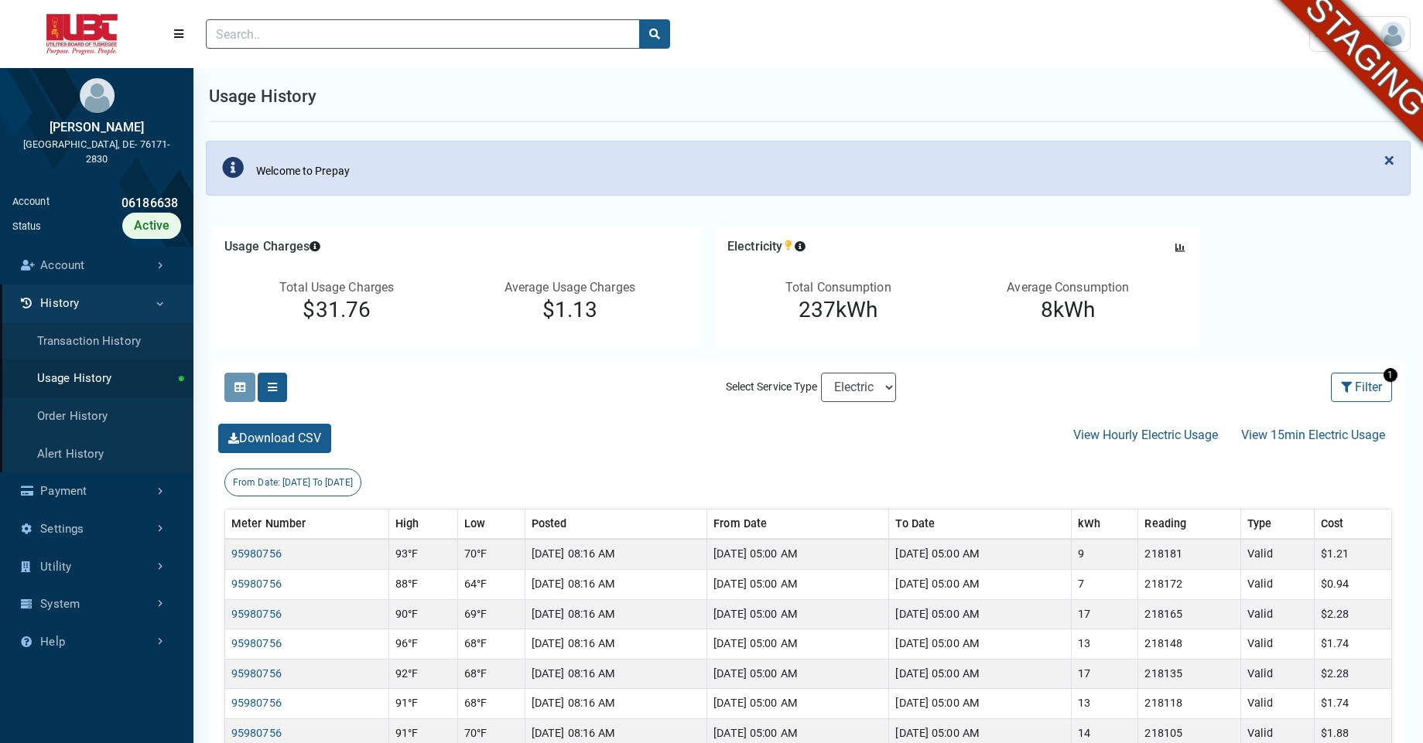
scroll to position [4, 1]
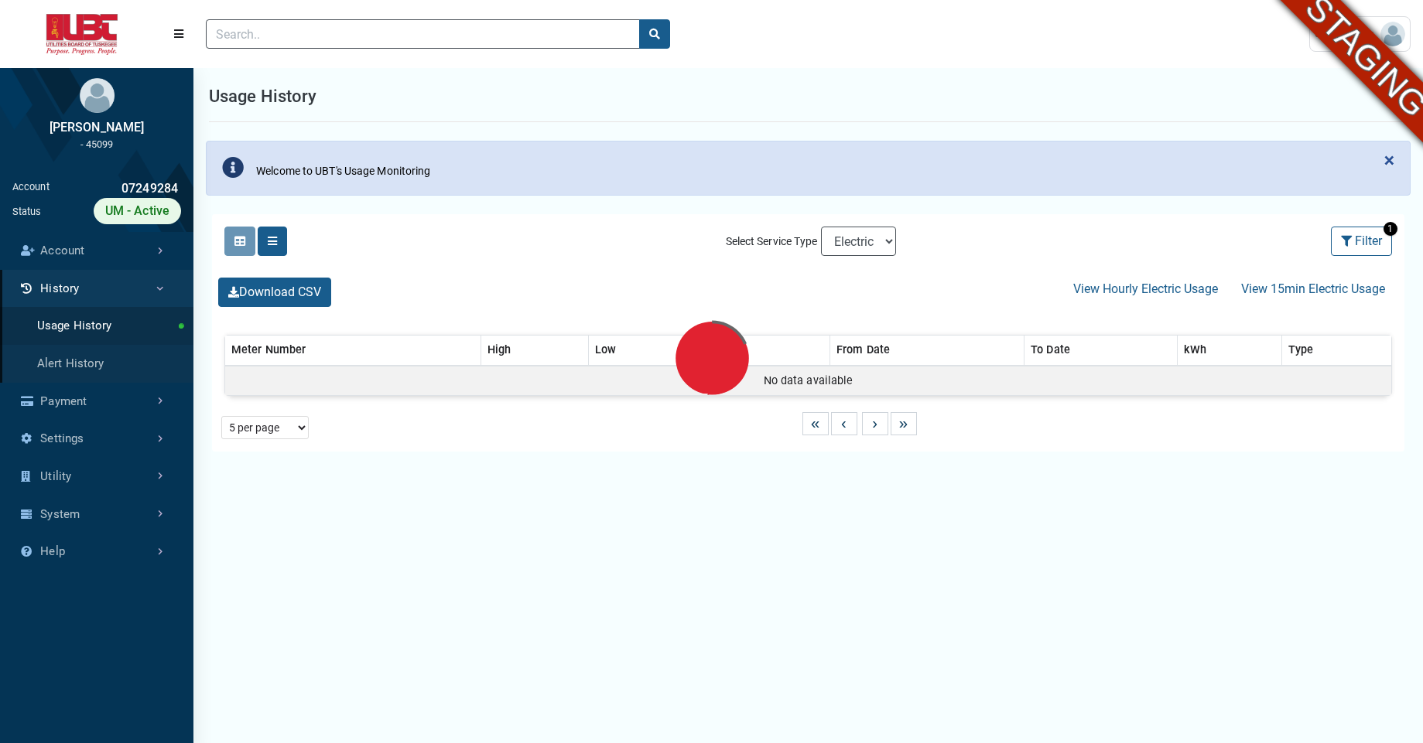
select select "25 per page"
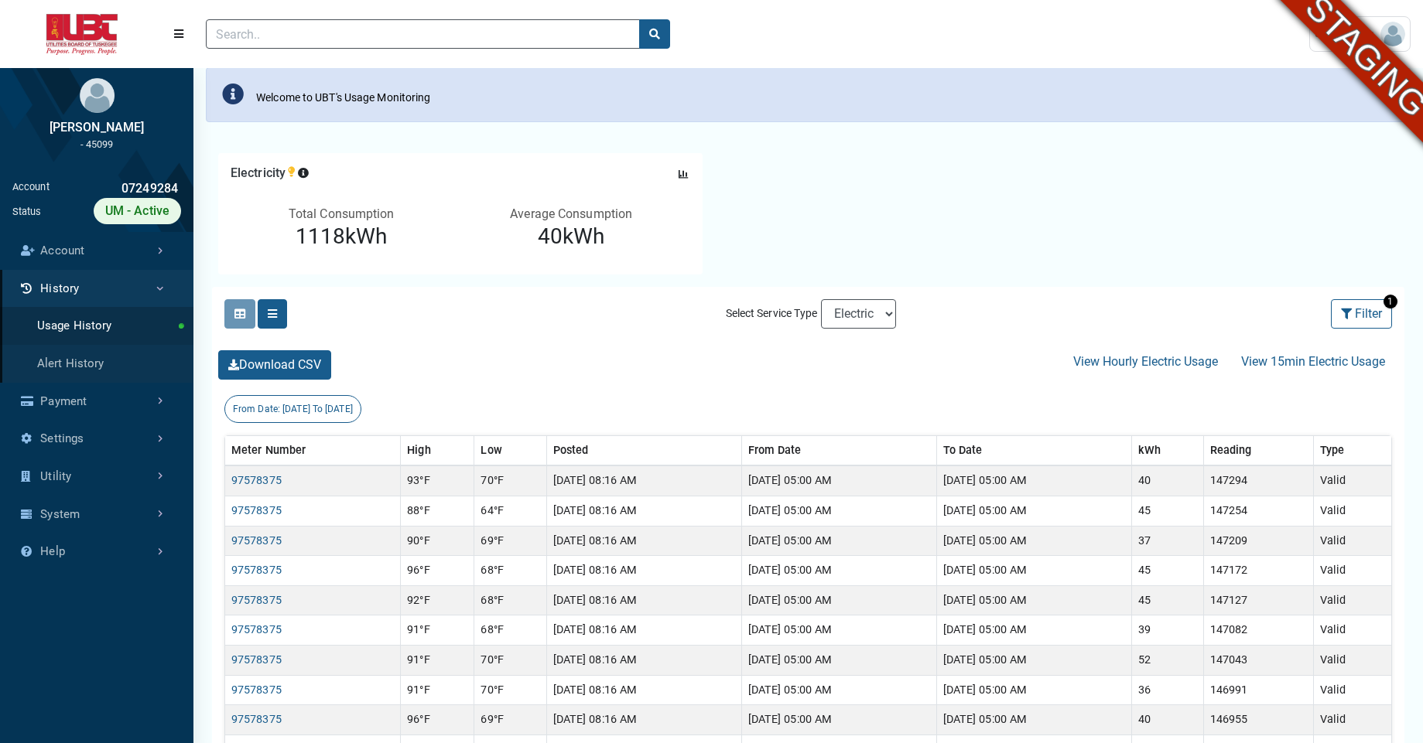
scroll to position [72, 0]
select select "Water"
click at [821, 301] on select "Electric Sewer Water" at bounding box center [858, 315] width 75 height 29
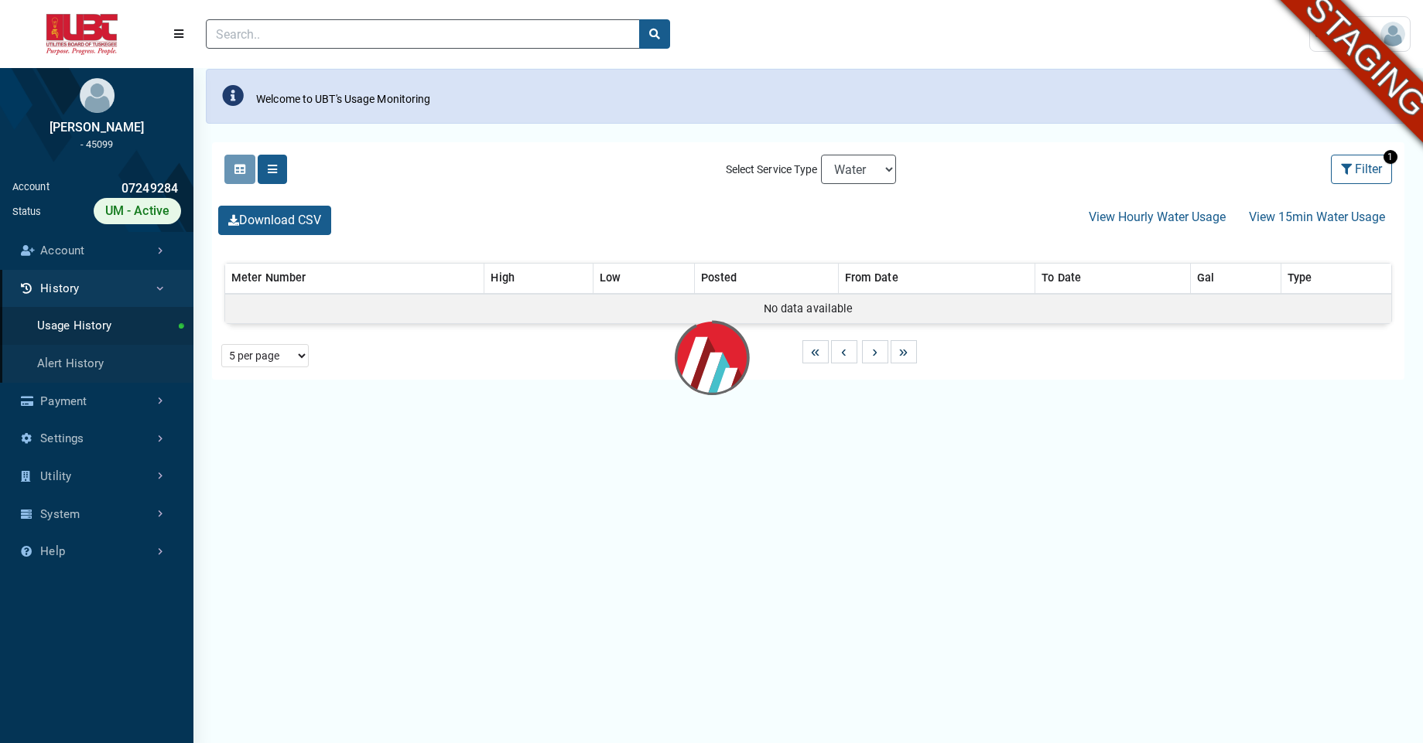
select select "25 per page"
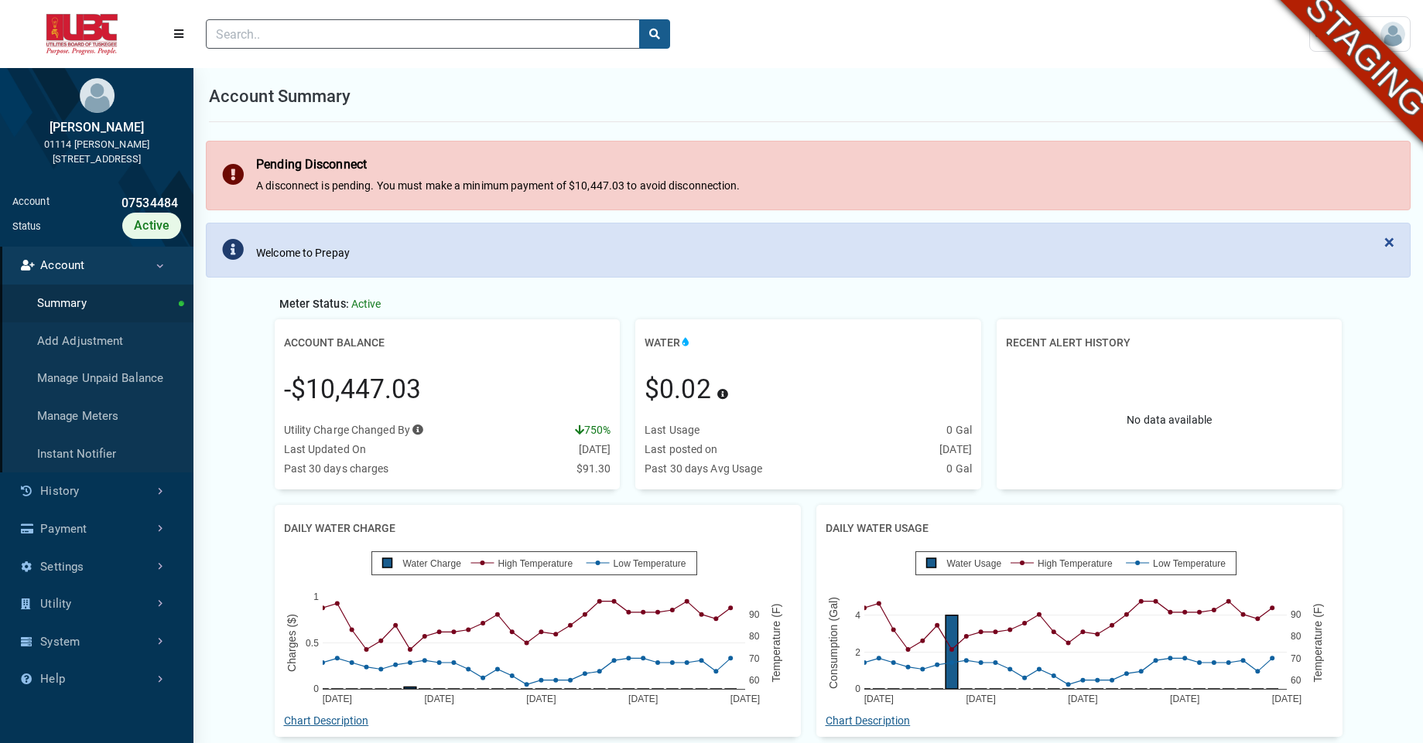
scroll to position [4, 1]
click at [101, 492] on link "History" at bounding box center [96, 492] width 193 height 38
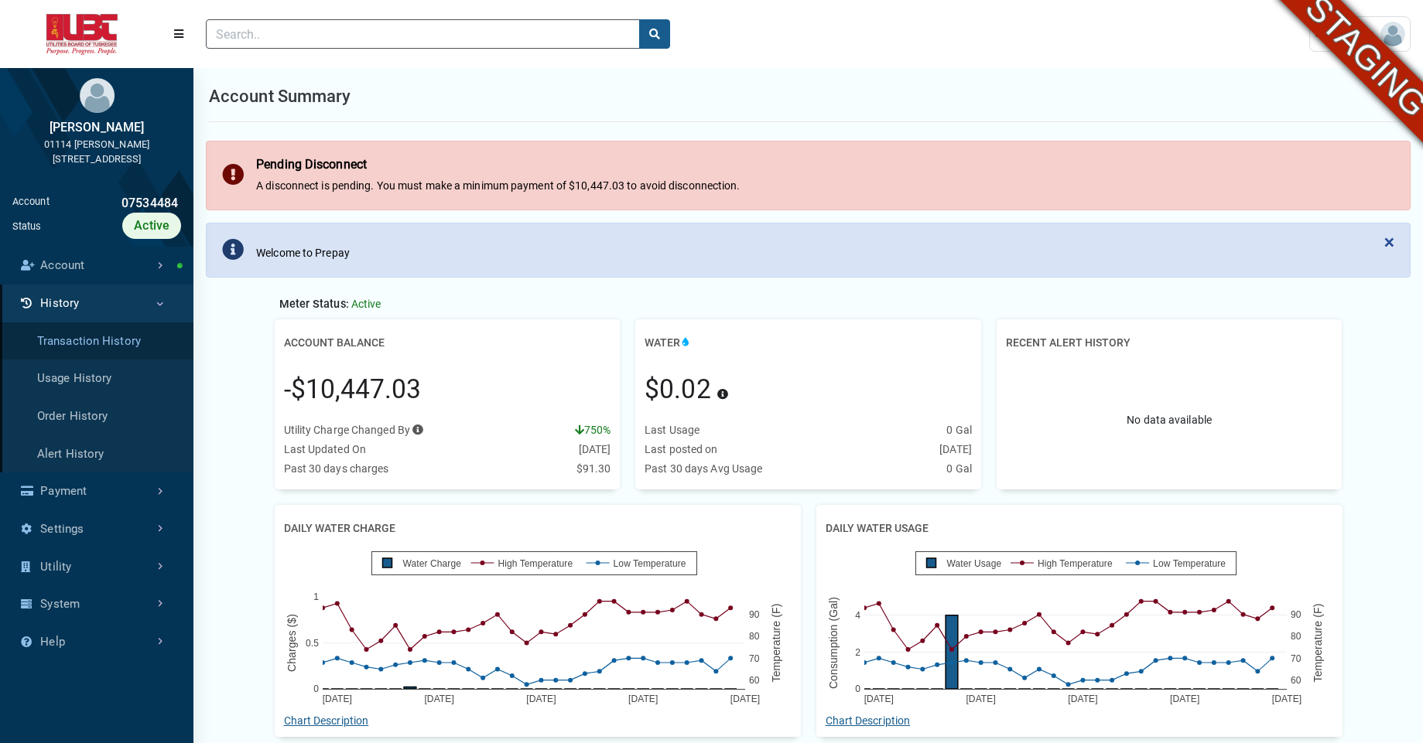
click at [109, 351] on link "Transaction History" at bounding box center [96, 342] width 193 height 38
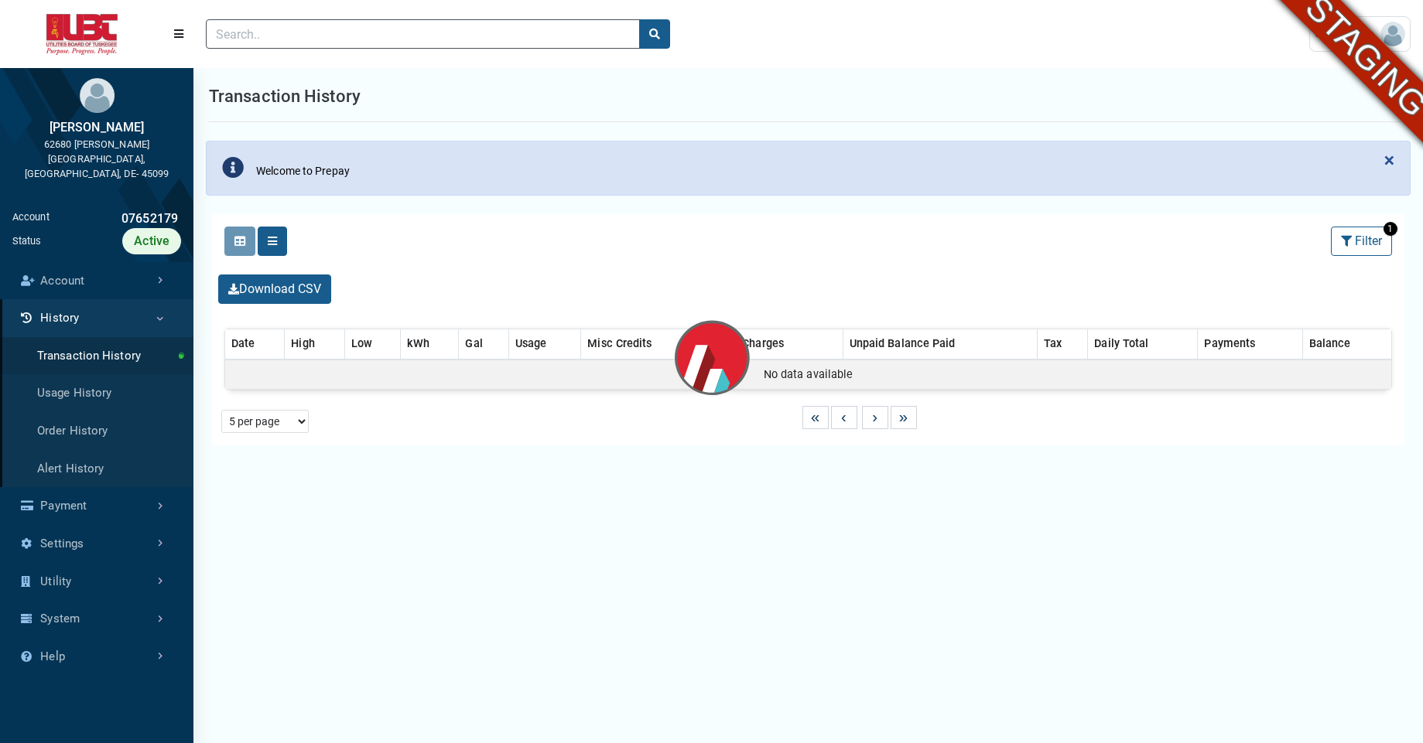
select select "25 per page"
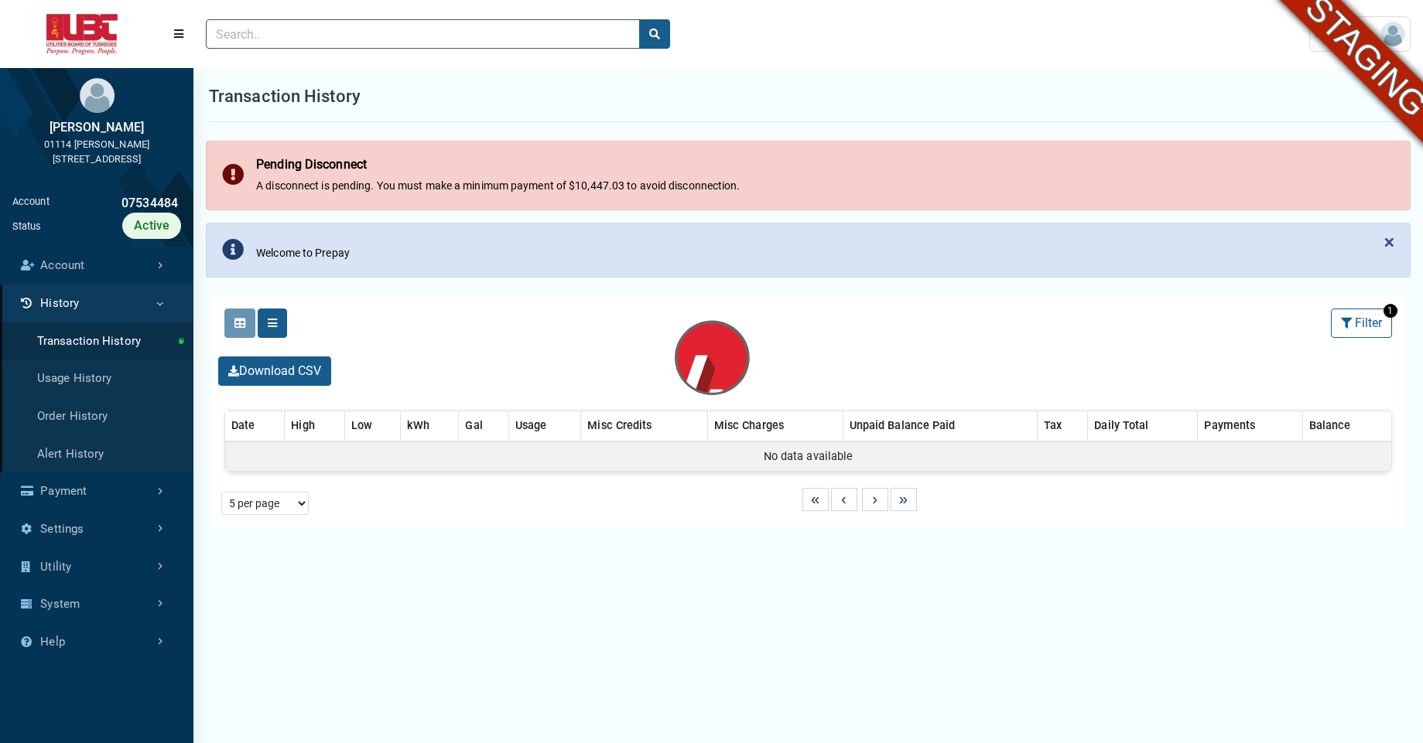
select select "25 per page"
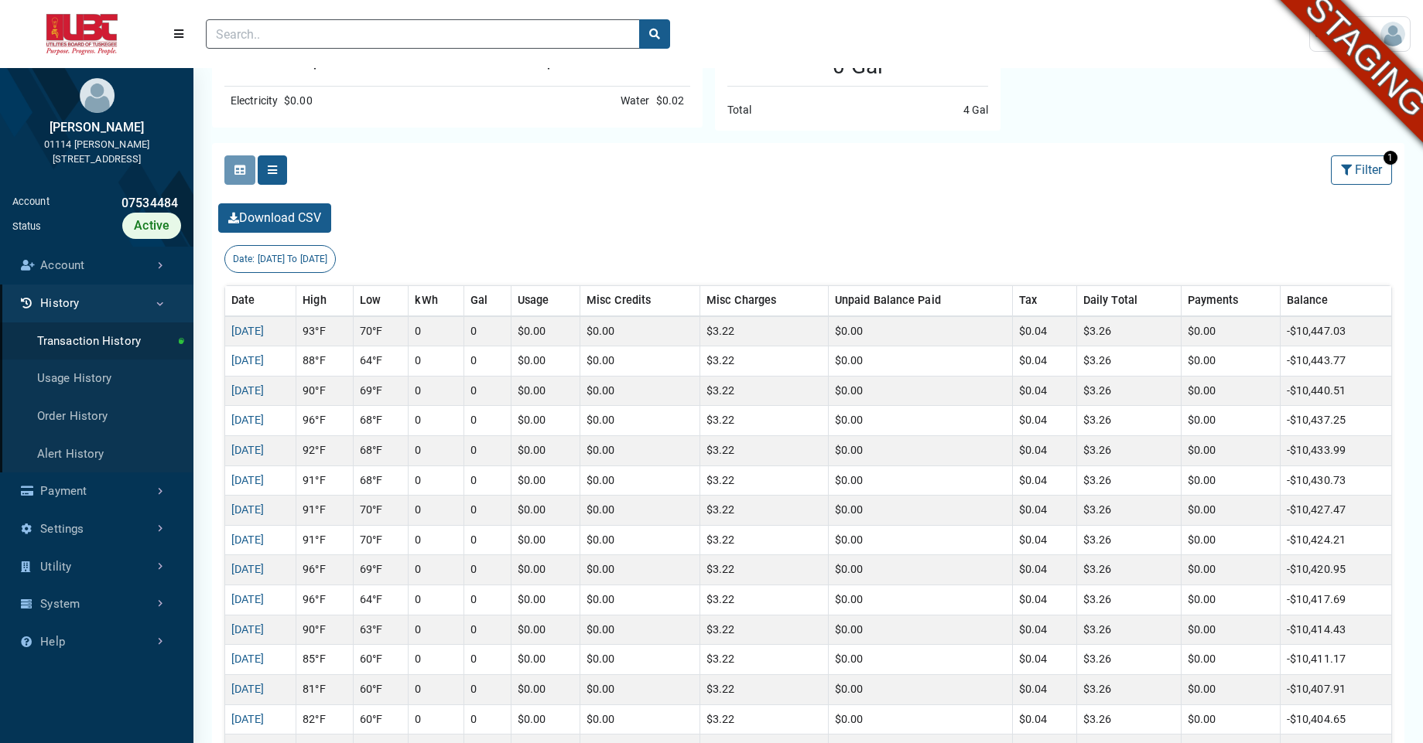
scroll to position [351, 0]
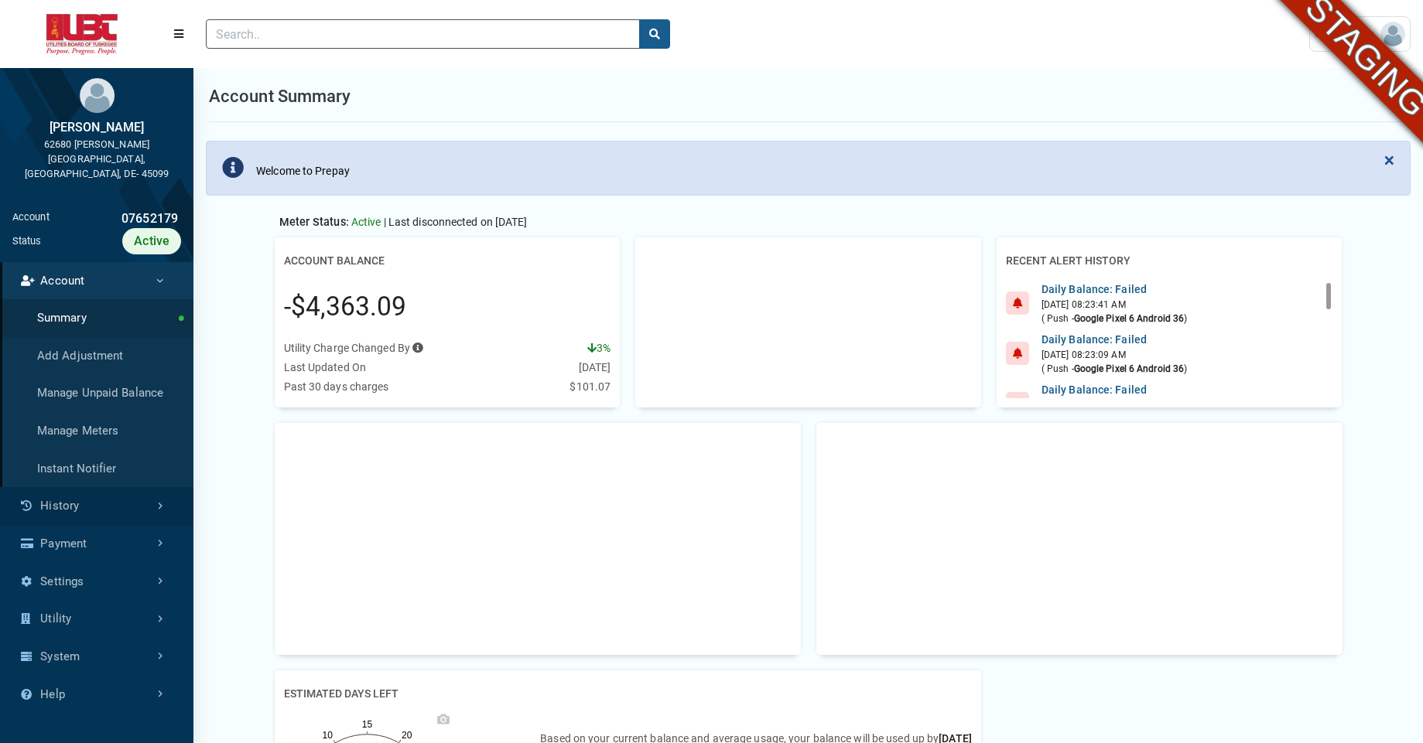
click at [120, 499] on link "History" at bounding box center [96, 506] width 193 height 38
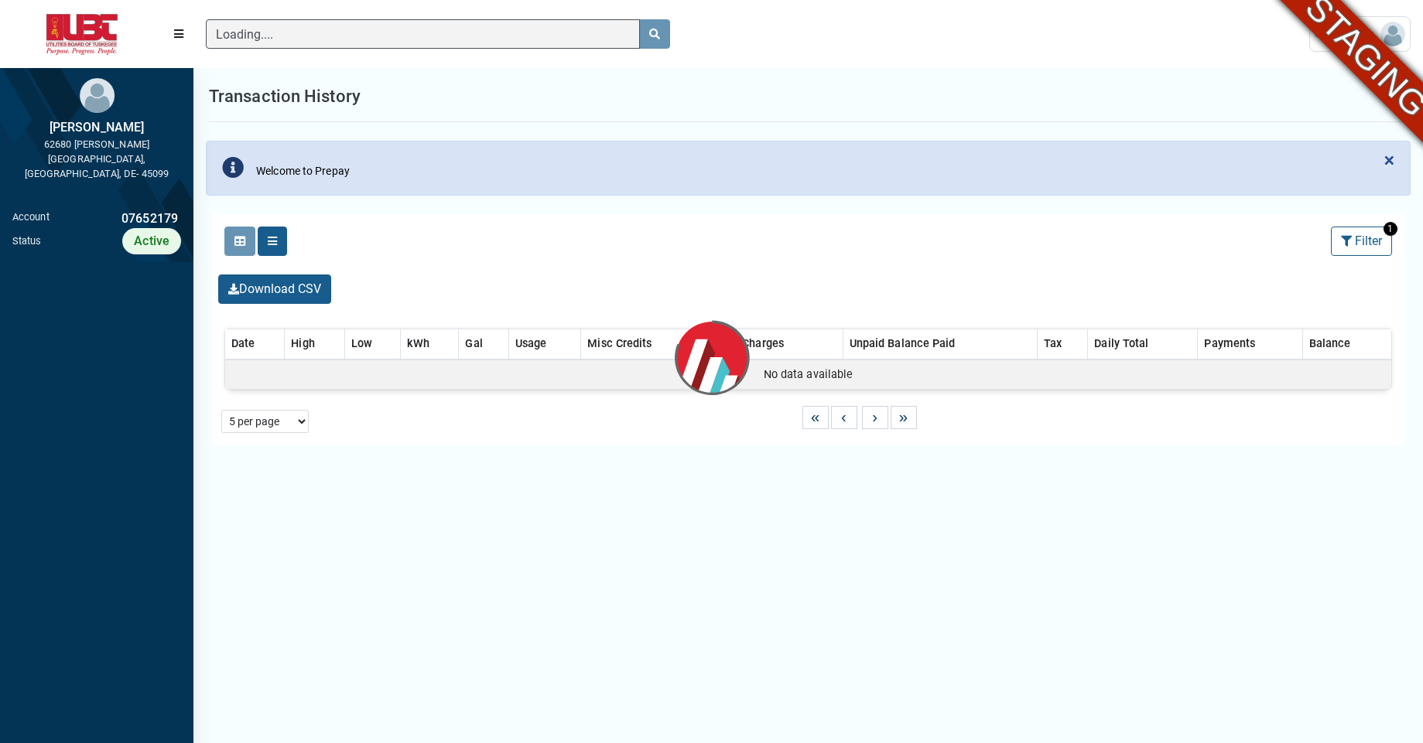
scroll to position [7, 1]
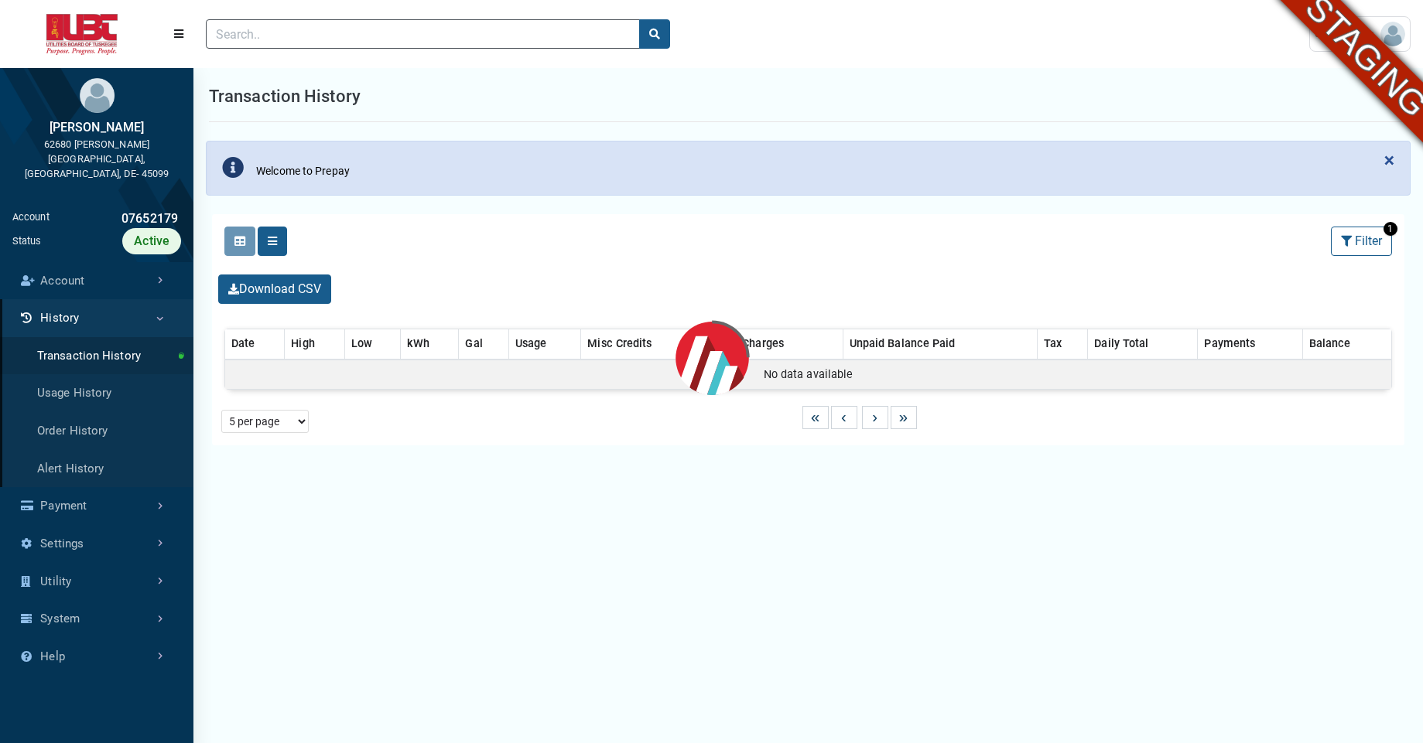
select select "25 per page"
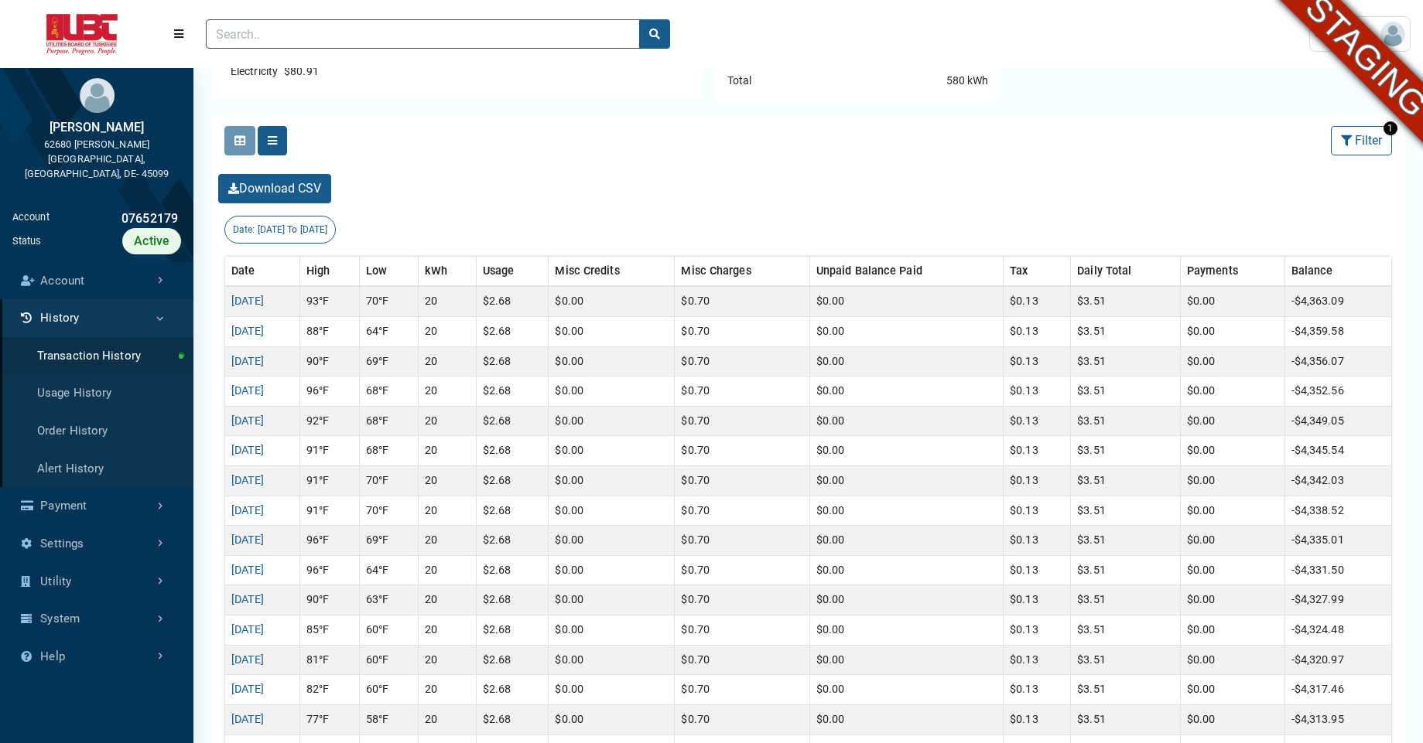
scroll to position [294, 0]
